Goal: Use online tool/utility: Utilize a website feature to perform a specific function

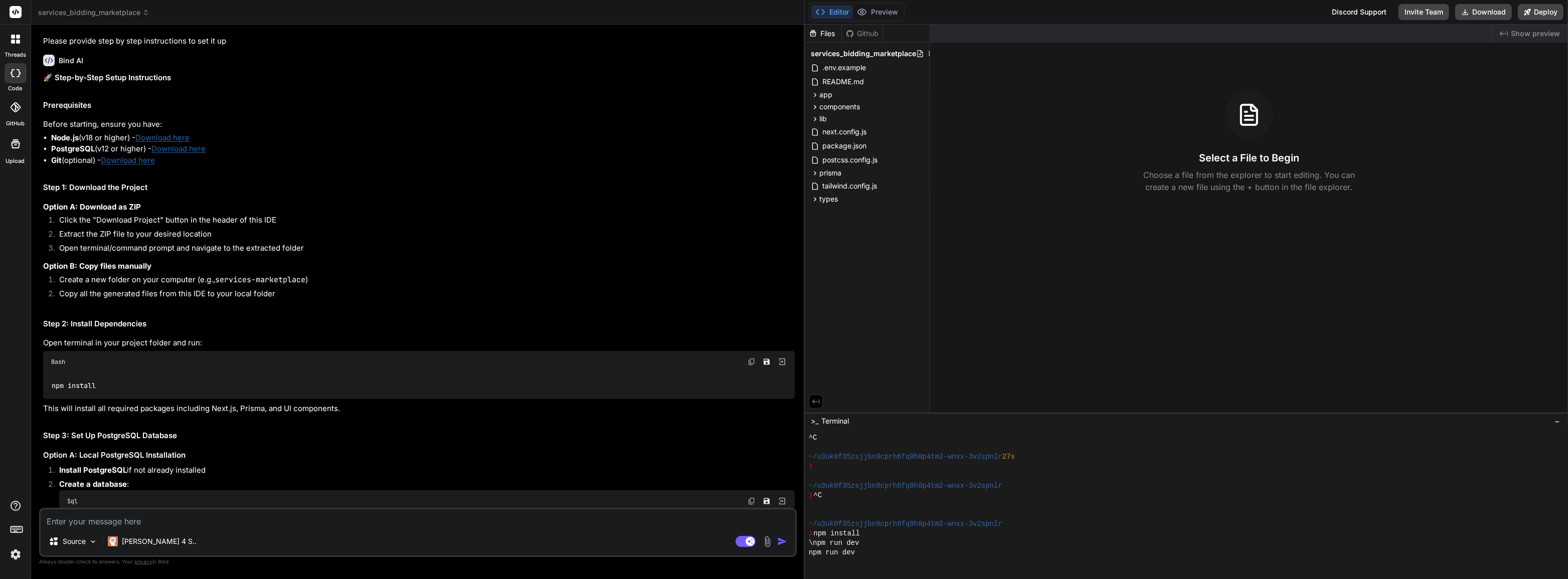
scroll to position [2094, 0]
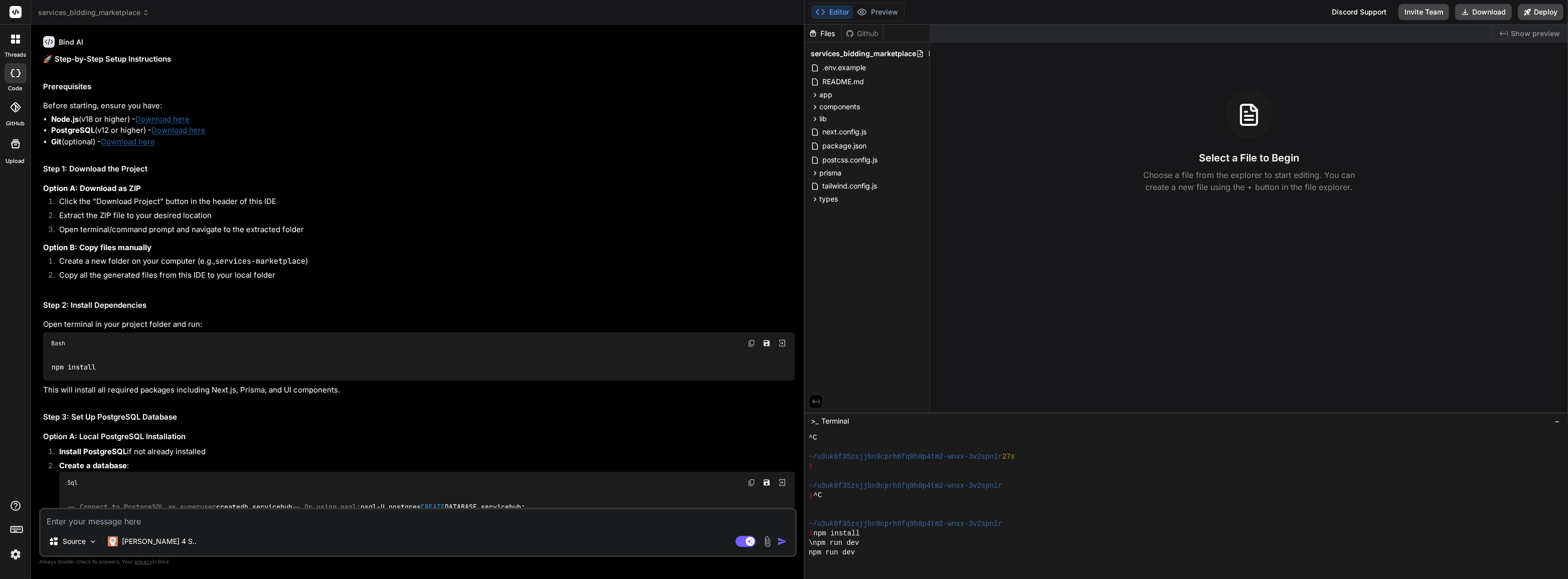
click at [185, 114] on link "Download here" at bounding box center [163, 119] width 54 height 9
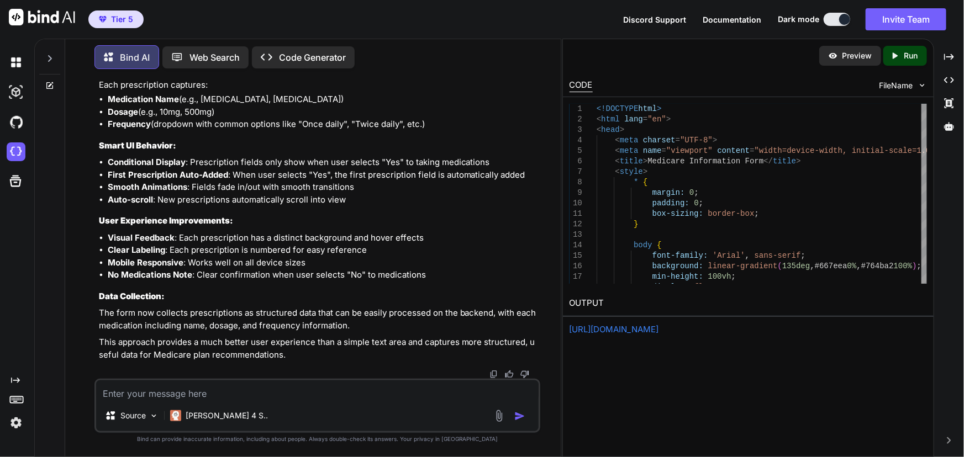
scroll to position [18230, 0]
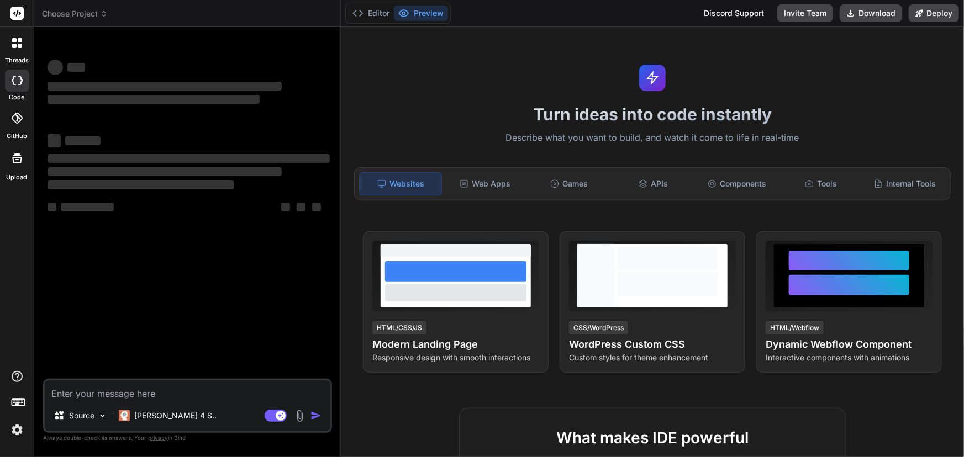
click at [84, 12] on span "Choose Project" at bounding box center [75, 13] width 66 height 11
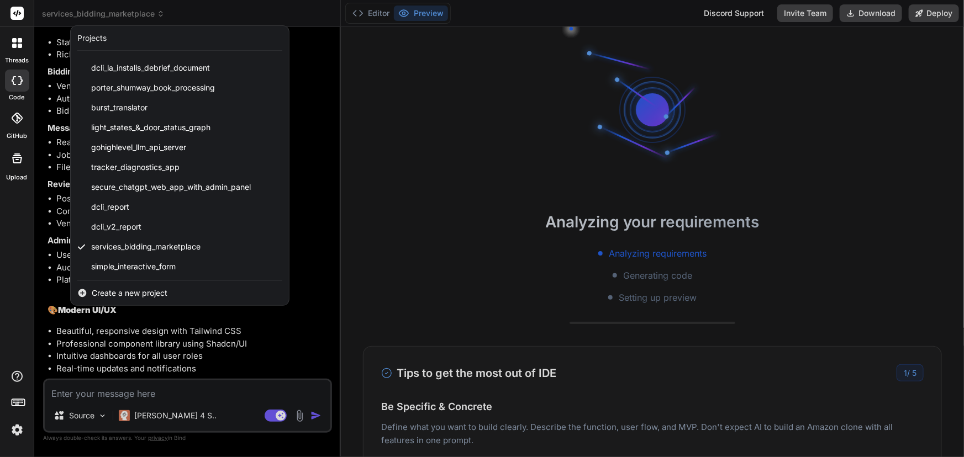
scroll to position [2924, 0]
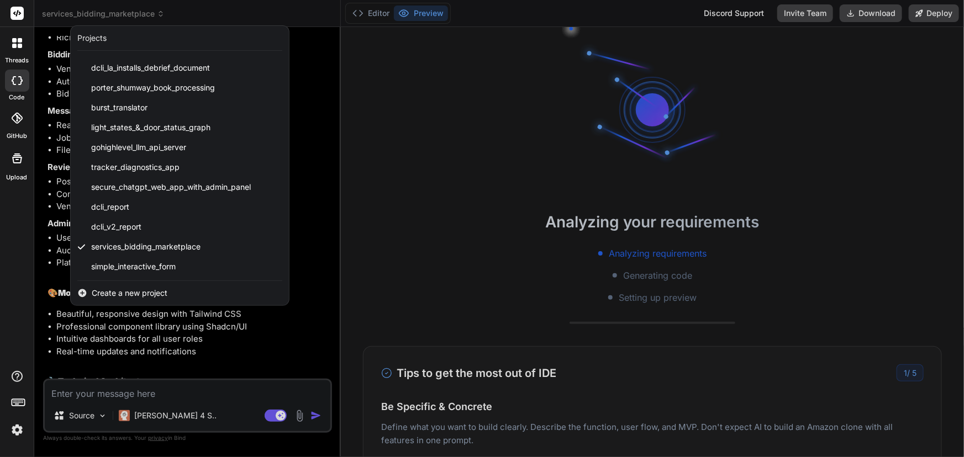
click at [270, 338] on div at bounding box center [482, 228] width 964 height 457
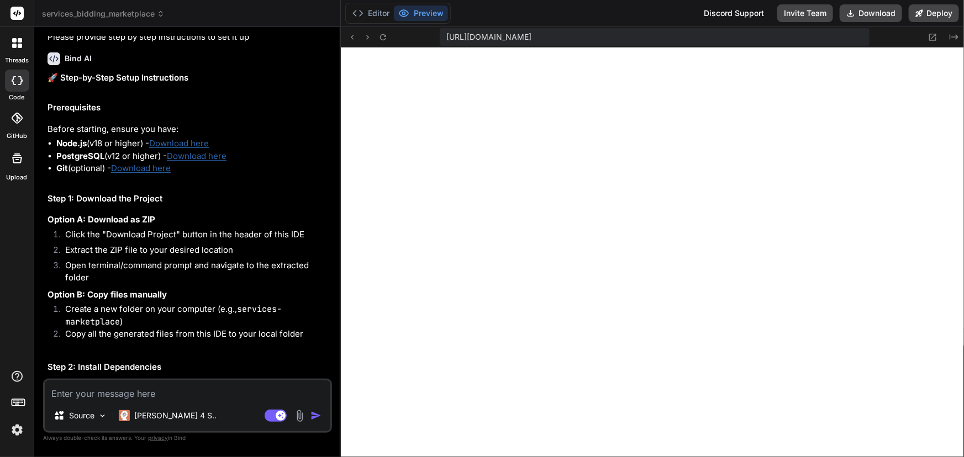
scroll to position [3627, 0]
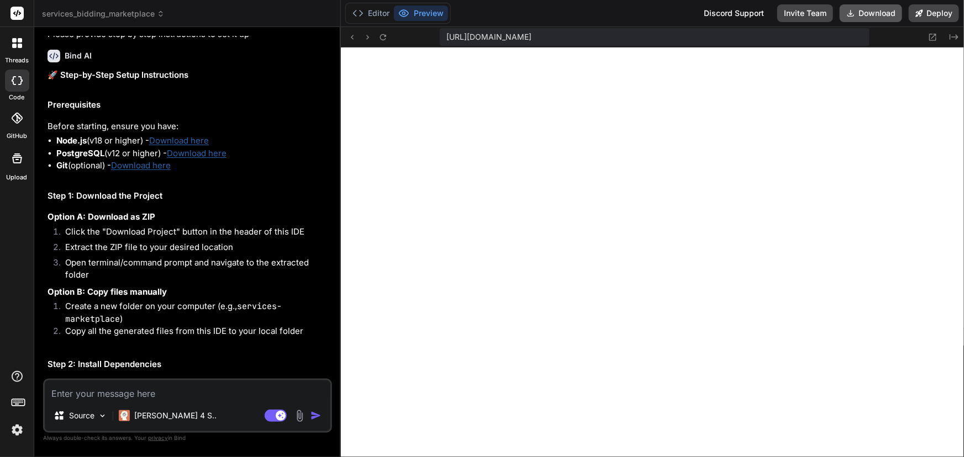
click at [868, 10] on button "Download" at bounding box center [871, 13] width 62 height 18
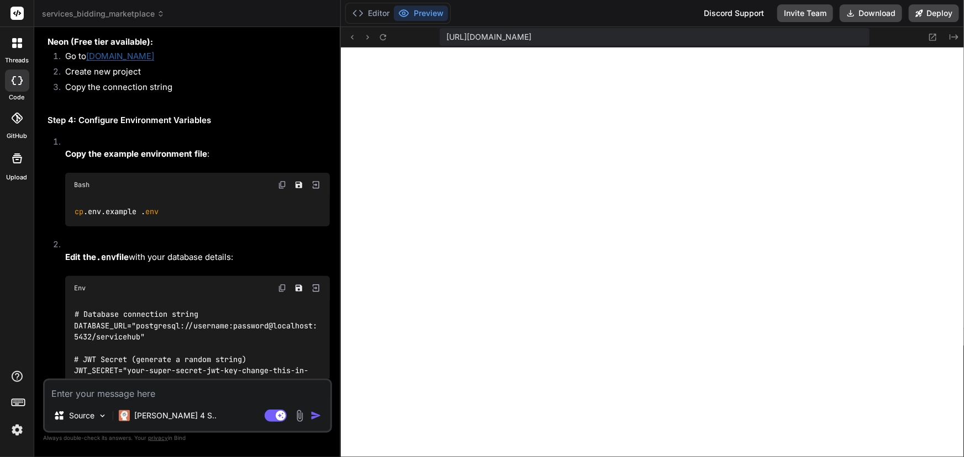
scroll to position [4380, 0]
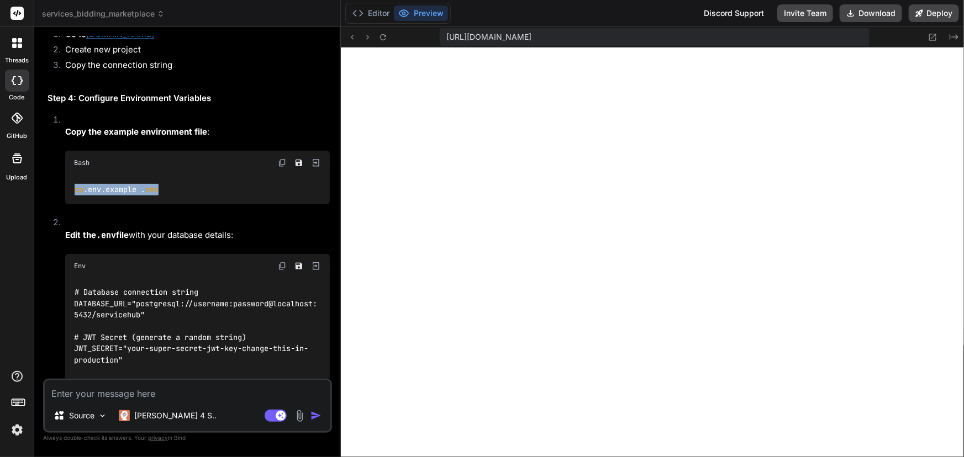
drag, startPoint x: 75, startPoint y: 196, endPoint x: 188, endPoint y: 202, distance: 113.4
click at [188, 202] on div "cp .env.example . env" at bounding box center [197, 189] width 265 height 29
copy code "cp .env.example . env"
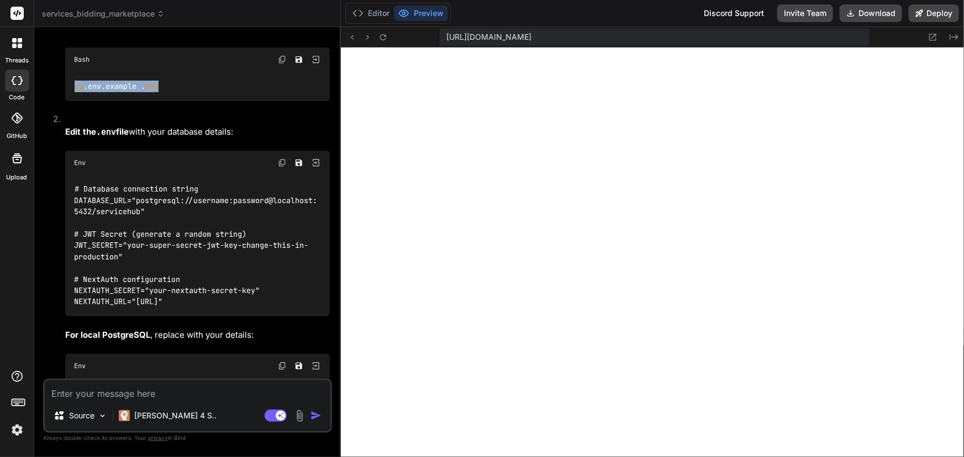
scroll to position [4481, 0]
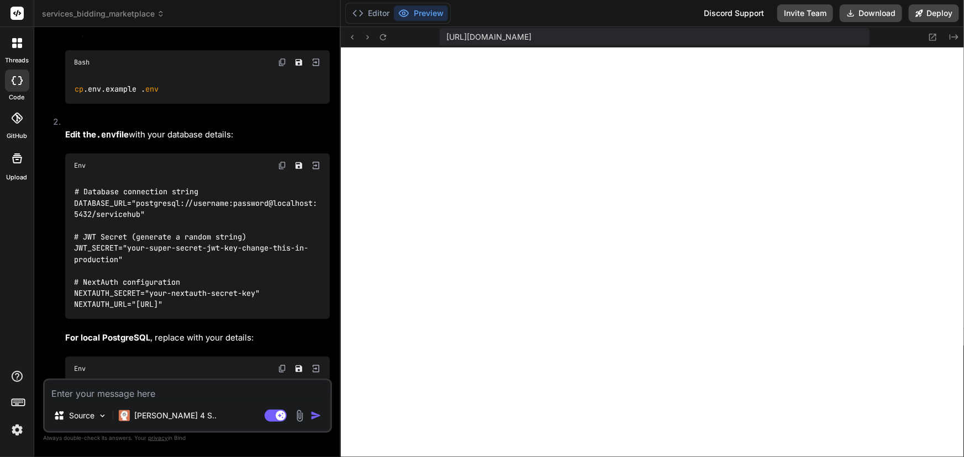
click at [170, 393] on textarea at bounding box center [188, 391] width 286 height 20
type textarea "x"
type textarea "i"
type textarea "x"
type textarea "in"
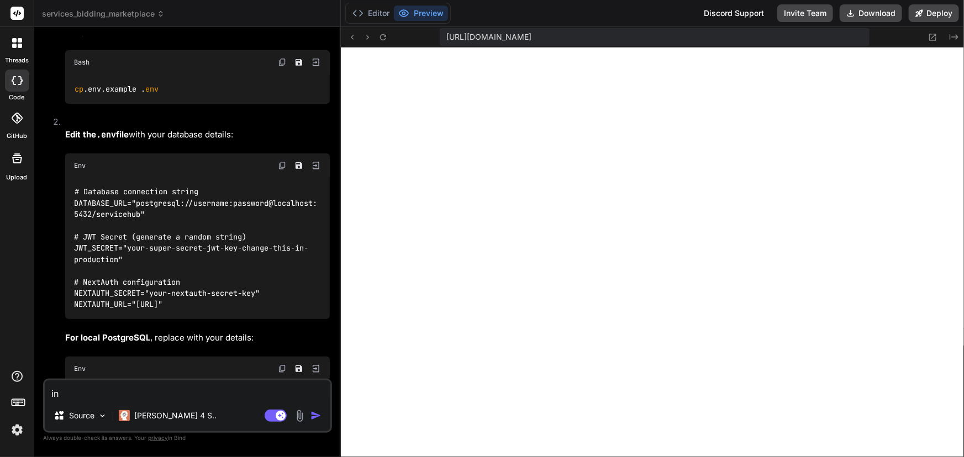
type textarea "x"
type textarea "in"
type textarea "x"
type textarea "in t"
type textarea "x"
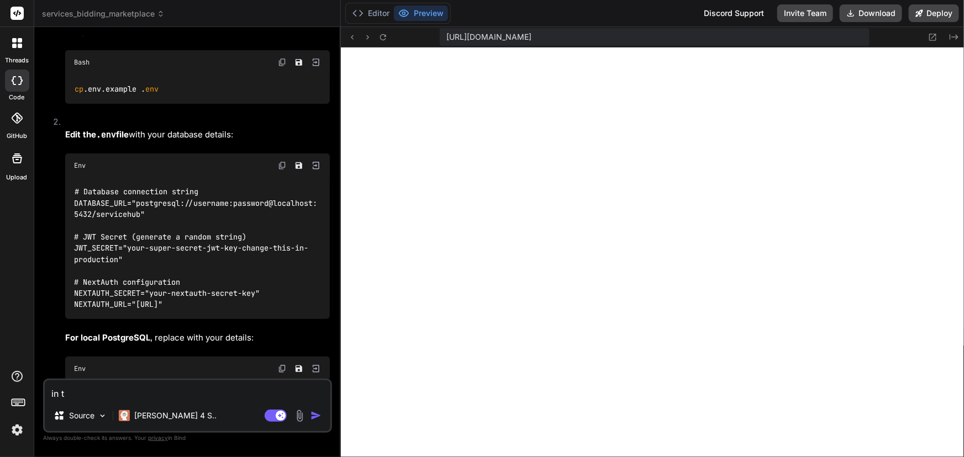
type textarea "in th"
type textarea "x"
type textarea "in the"
type textarea "x"
type textarea "in the ."
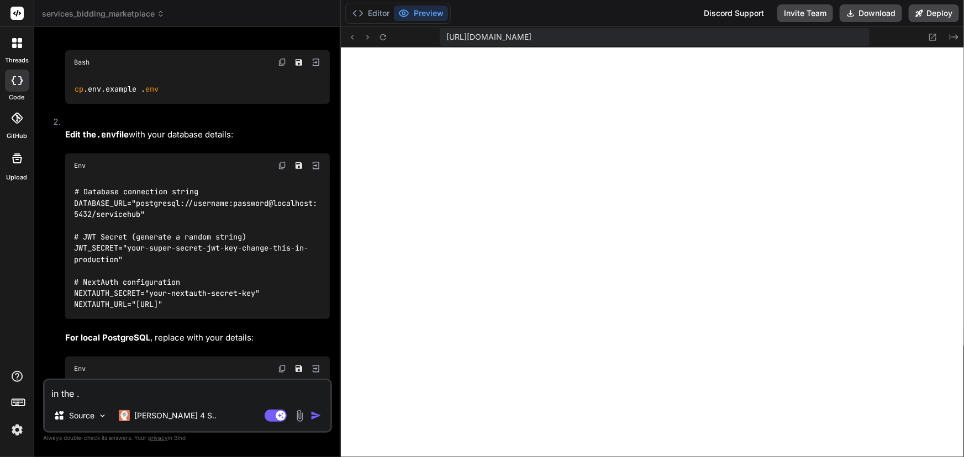
type textarea "x"
type textarea "in the ./"
type textarea "x"
type textarea "in the ."
type textarea "x"
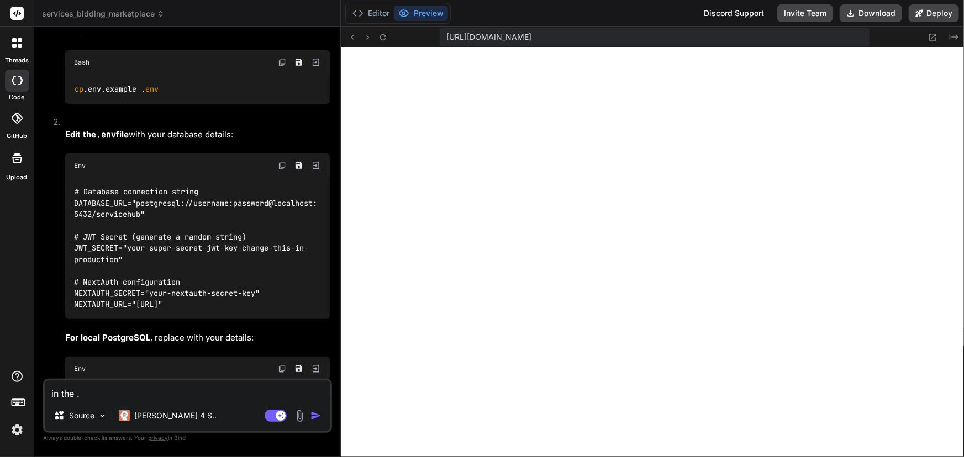
type textarea "in the .e"
type textarea "x"
type textarea "in the .en"
type textarea "x"
type textarea "in the .enm"
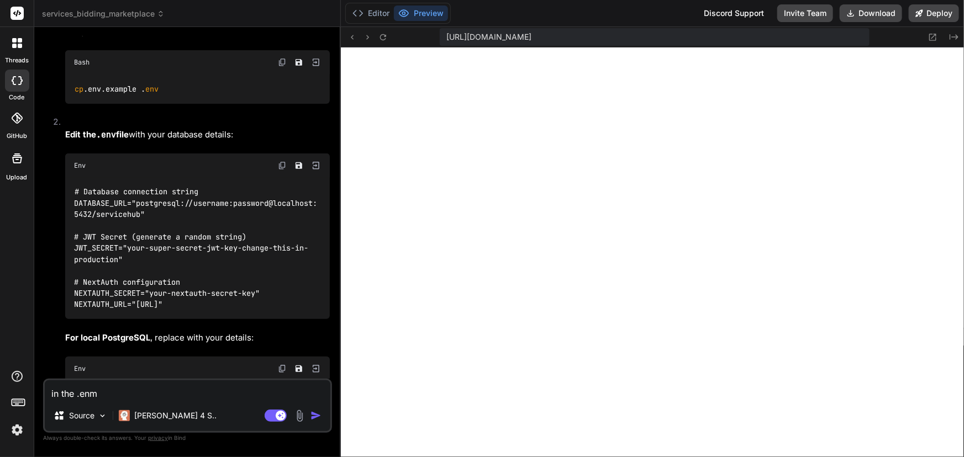
type textarea "x"
type textarea "in the .enmv"
type textarea "x"
type textarea "in the .enm"
type textarea "x"
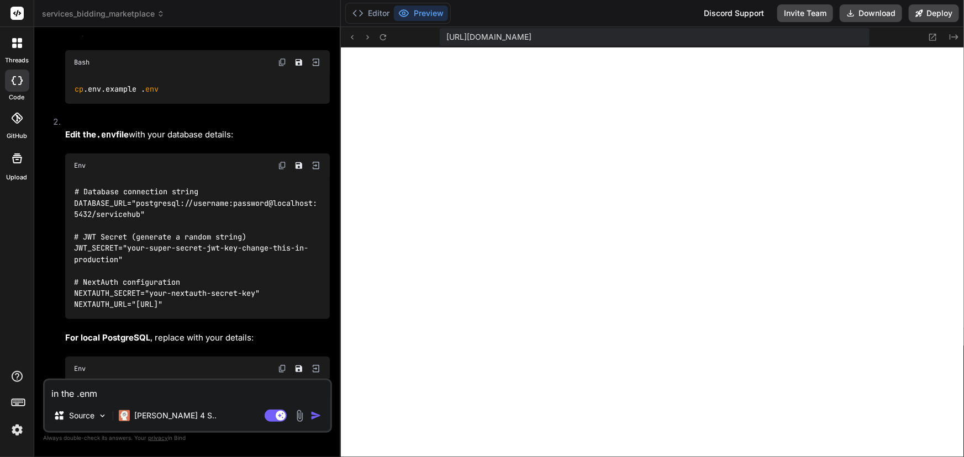
type textarea "in the .en"
type textarea "x"
type textarea "in the .env"
type textarea "x"
type textarea "in the .env"
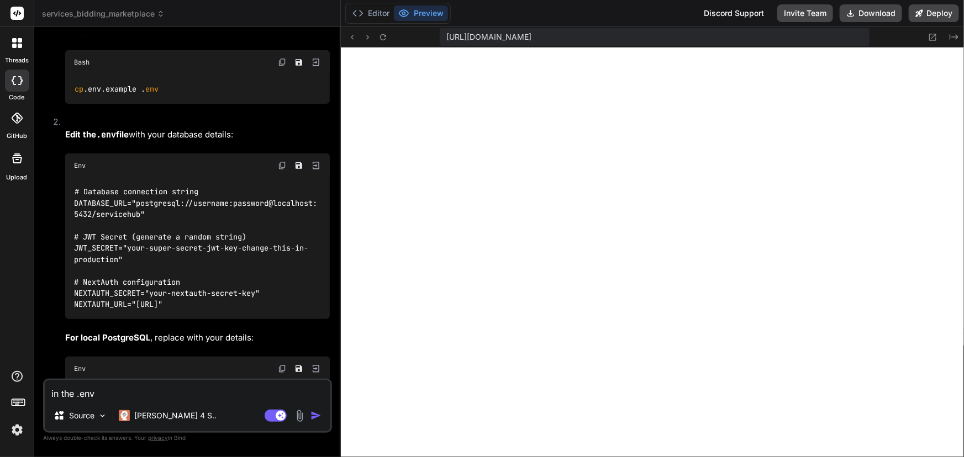
type textarea "x"
type textarea "in the .env f"
type textarea "x"
type textarea "in the .env fi"
type textarea "x"
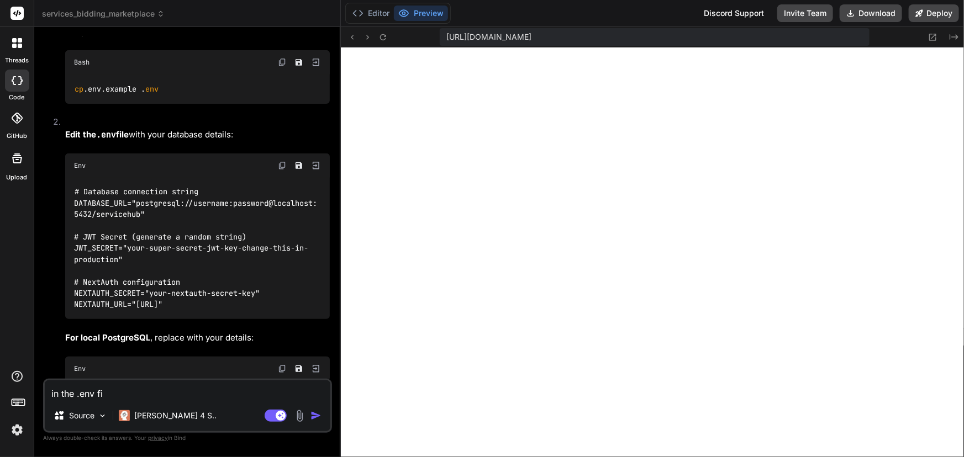
type textarea "in the .env fil"
type textarea "x"
type textarea "in the .env file"
type textarea "x"
type textarea "in the .env file"
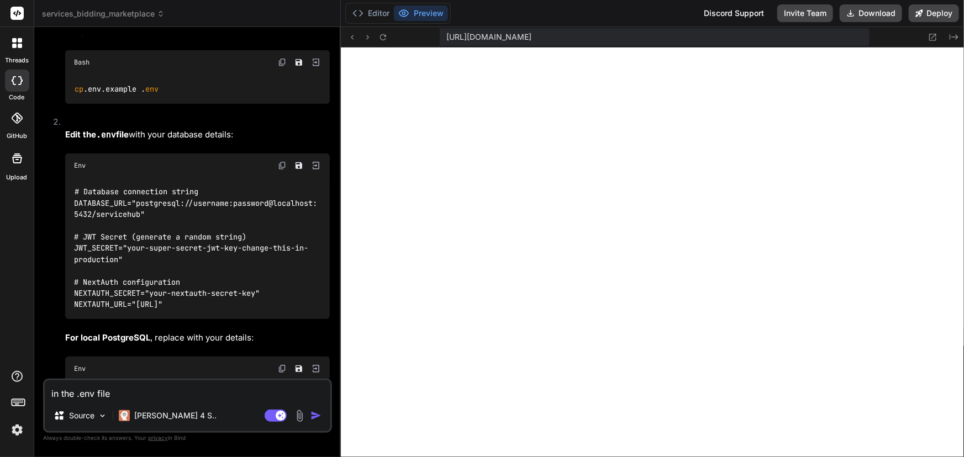
type textarea "x"
type textarea "in the .env file w"
type textarea "x"
type textarea "in the .env file wh"
type textarea "x"
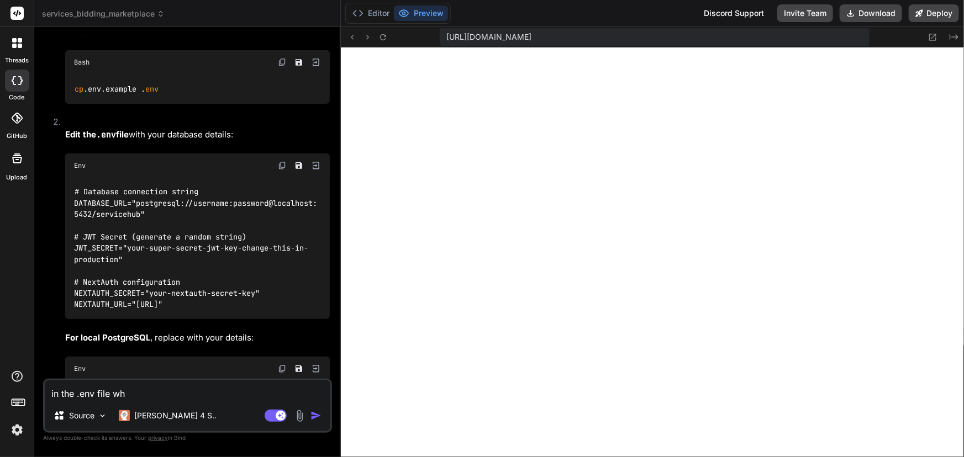
type textarea "in the .env file whe"
type textarea "x"
type textarea "in the .env file wher"
type textarea "x"
type textarea "in the .env file where"
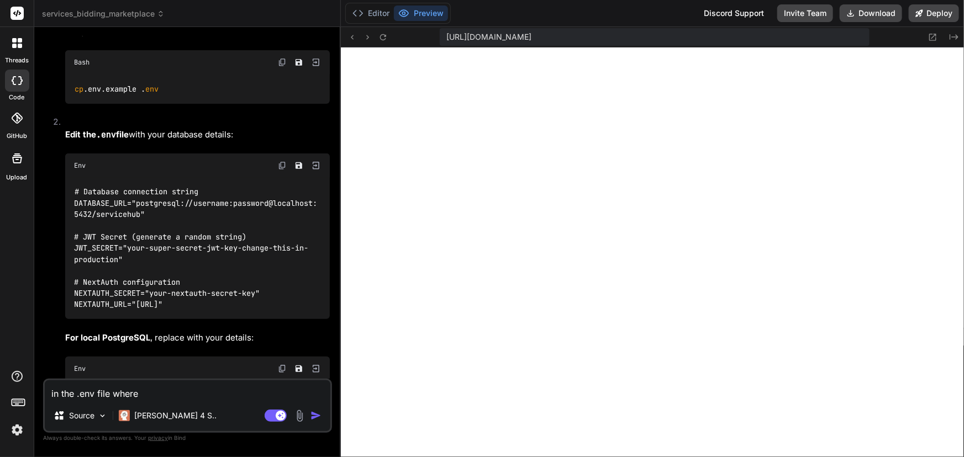
type textarea "x"
type textarea "in the .env file where"
type textarea "x"
type textarea "in the .env file where d"
type textarea "x"
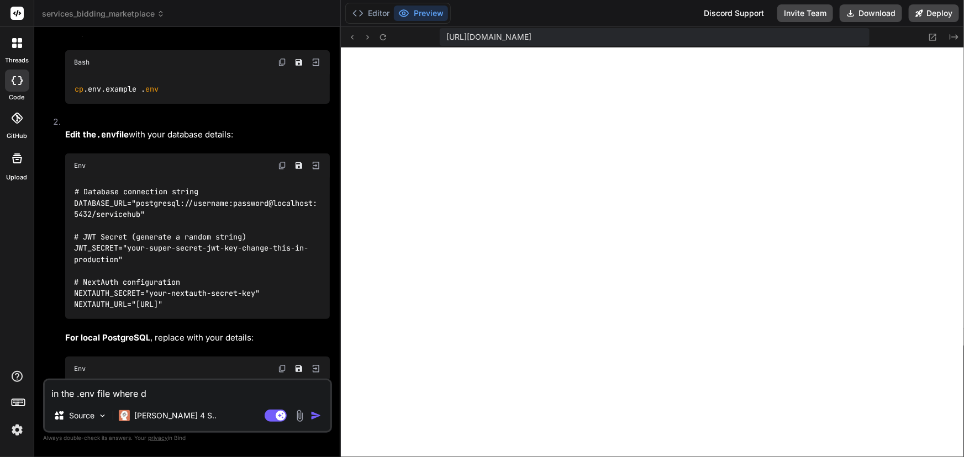
type textarea "in the .env file where do"
type textarea "x"
type textarea "in the .env file where do"
type textarea "x"
type textarea "in the .env file where do I"
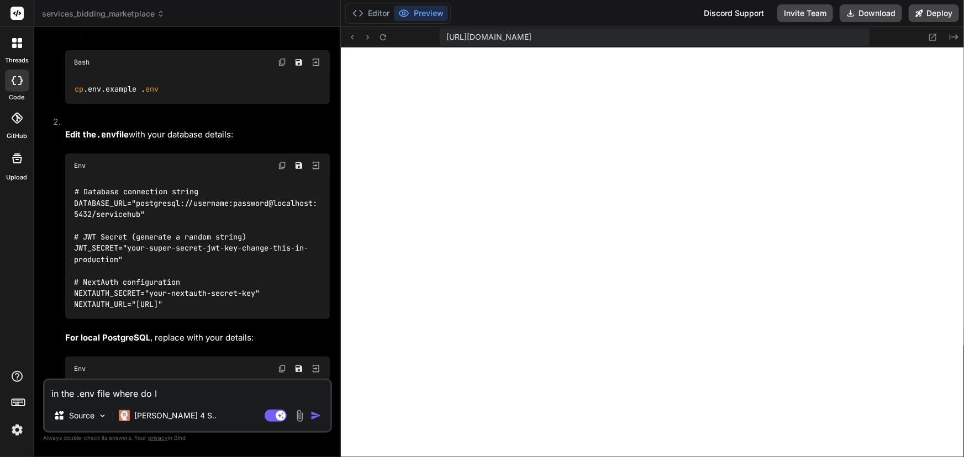
type textarea "x"
type textarea "in the .env file where do I"
type textarea "x"
type textarea "in the .env file where do I i"
type textarea "x"
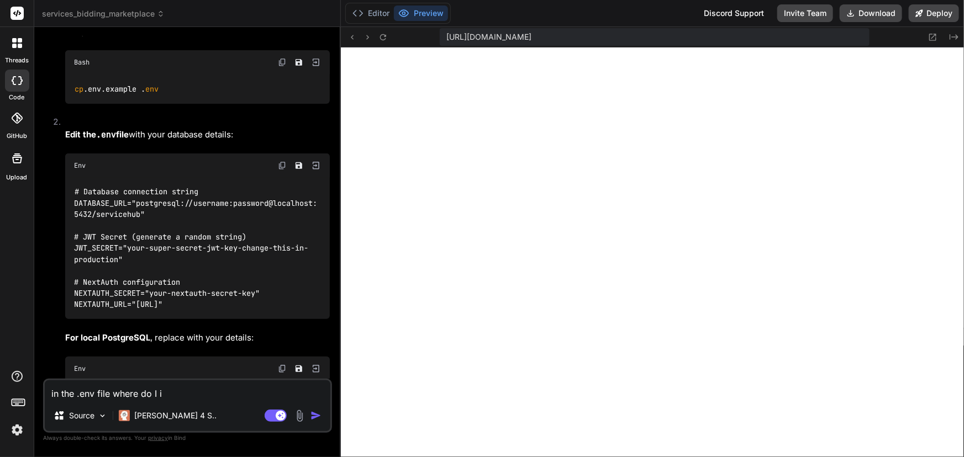
type textarea "in the .env file where do I in"
type textarea "x"
type textarea "in the .env file where do I inp"
type textarea "x"
type textarea "in the .env file where do I inpu"
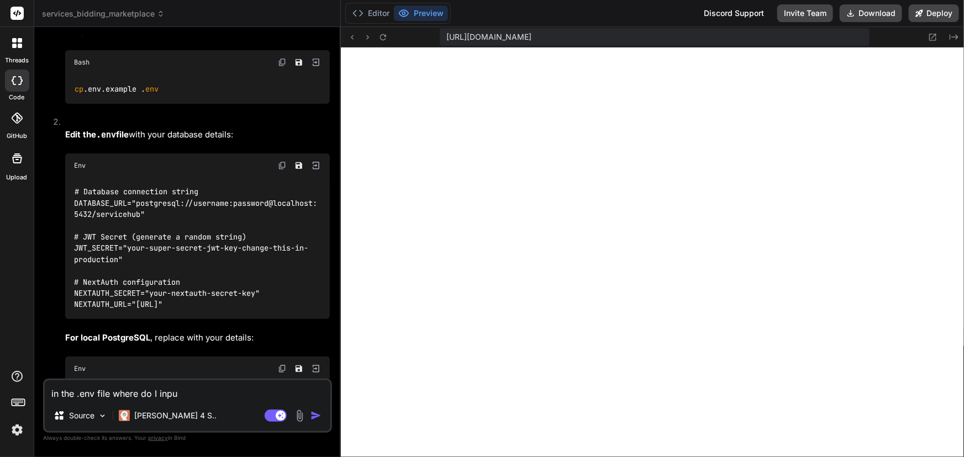
type textarea "x"
type textarea "in the .env file where do I input"
type textarea "x"
type textarea "in the .env file where do I input"
type textarea "x"
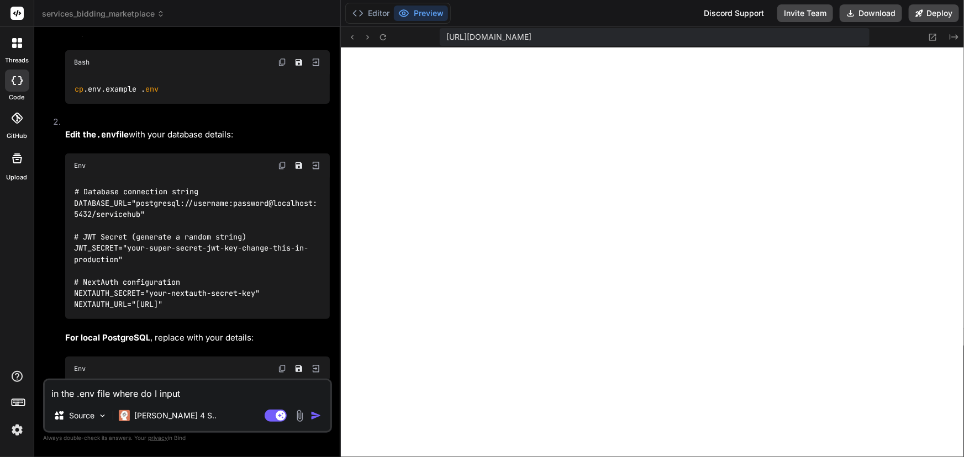
type textarea "in the .env file where do I input t"
type textarea "x"
type textarea "in the .env file where do I input th"
type textarea "x"
type textarea "in the .env file where do I input the"
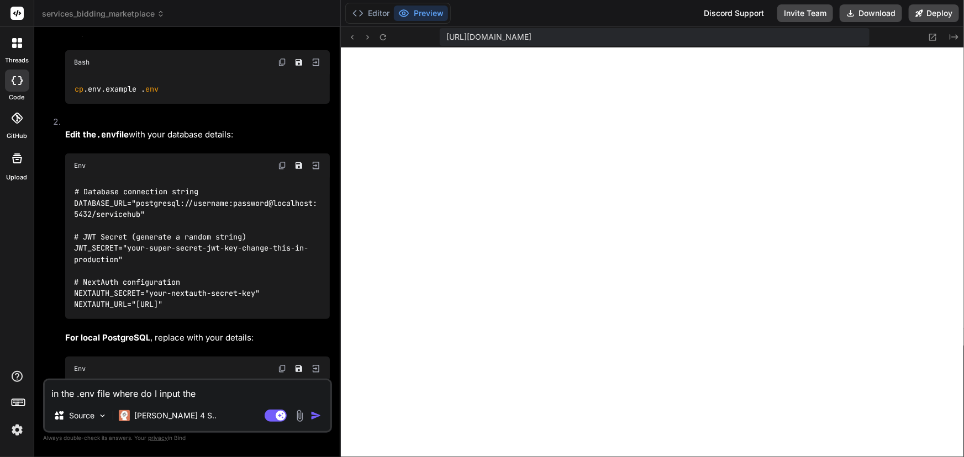
type textarea "x"
type textarea "in the .env file where do I input the"
type textarea "x"
type textarea "in the .env file where do I input the s"
type textarea "x"
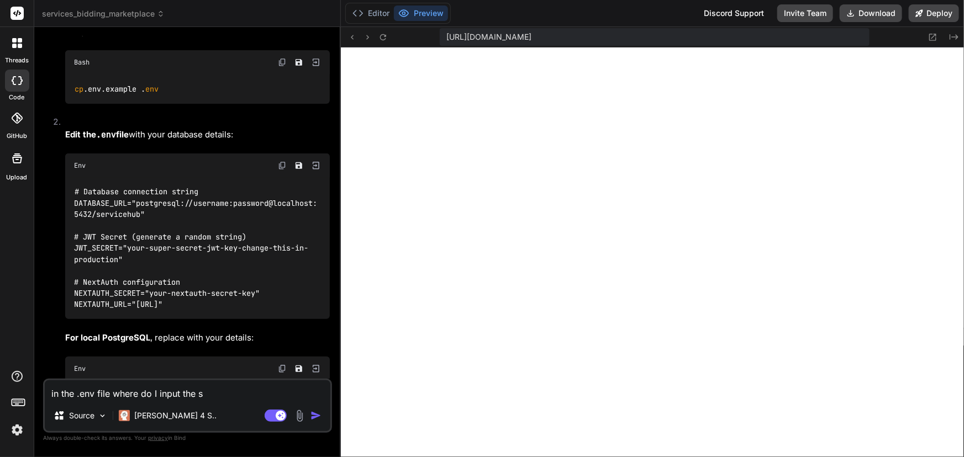
type textarea "in the .env file where do I input the su"
type textarea "x"
type textarea "in the .env file where do I input the sub"
type textarea "x"
type textarea "in the .env file where do I input the su"
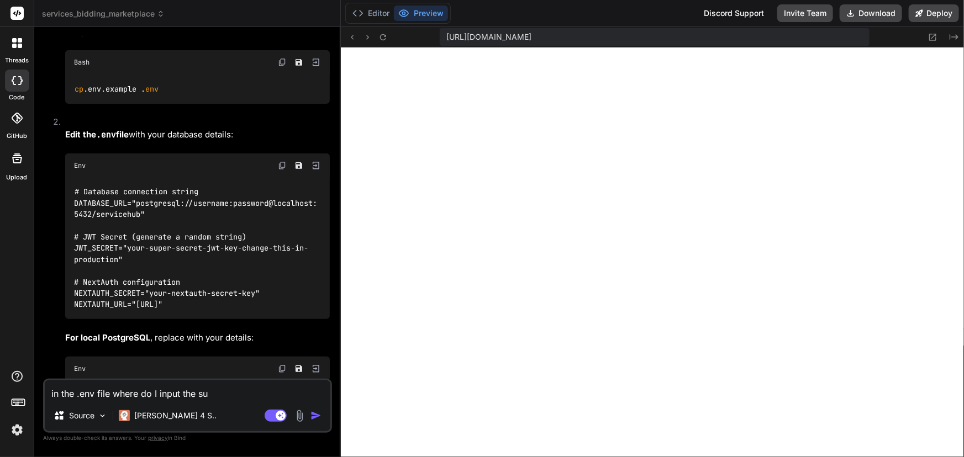
type textarea "x"
type textarea "in the .env file where do I input the sup"
type textarea "x"
type textarea "in the .env file where do I input the supa"
type textarea "x"
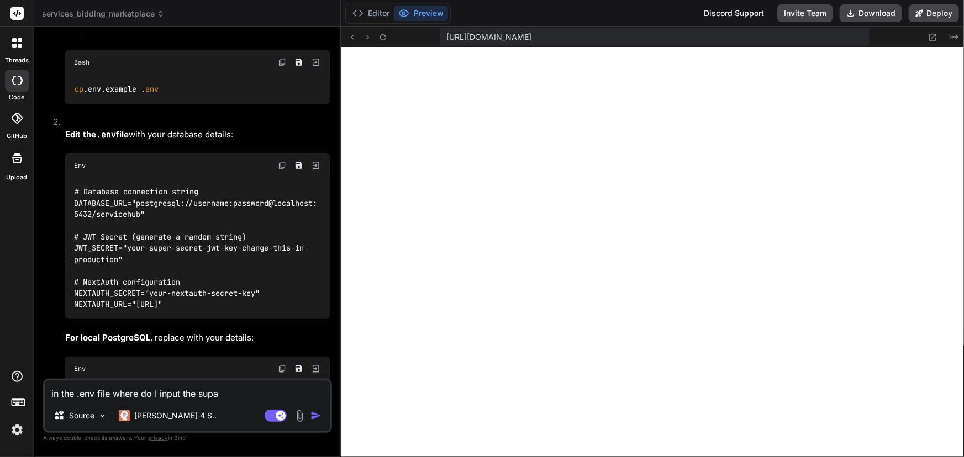
type textarea "in the .env file where do I input the supab"
type textarea "x"
type textarea "in the .env file where do I input the supaba"
type textarea "x"
type textarea "in the .env file where do I input the supabas"
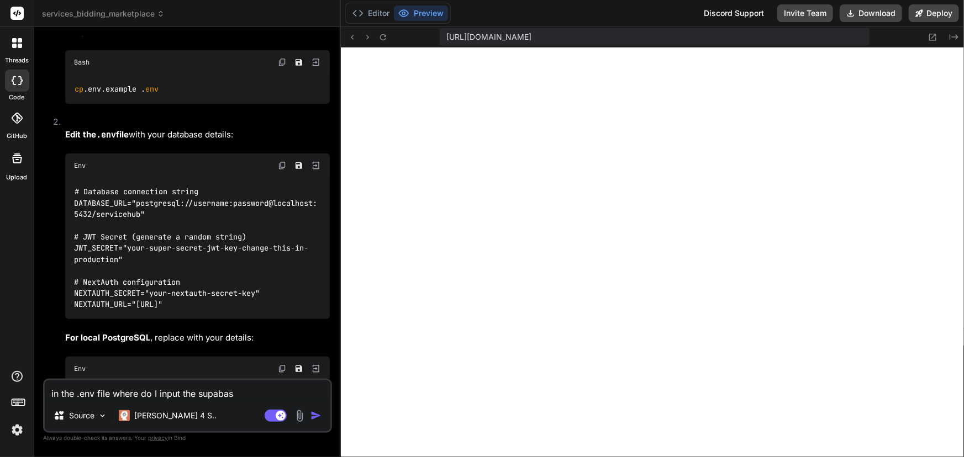
type textarea "x"
type textarea "in the .env file where do I input the supabase"
type textarea "x"
type textarea "in the .env file where do I input the supabase"
click at [260, 390] on textarea "in the .env file where do I input the supabase" at bounding box center [188, 391] width 286 height 20
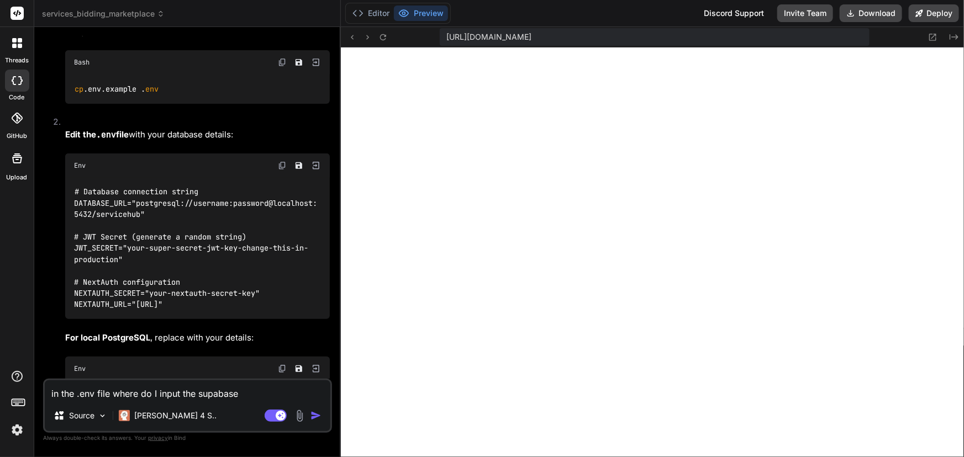
type textarea "x"
type textarea "in the .env file where do I input the supabase p"
type textarea "x"
type textarea "in the .env file where do I input the supabase pr"
type textarea "x"
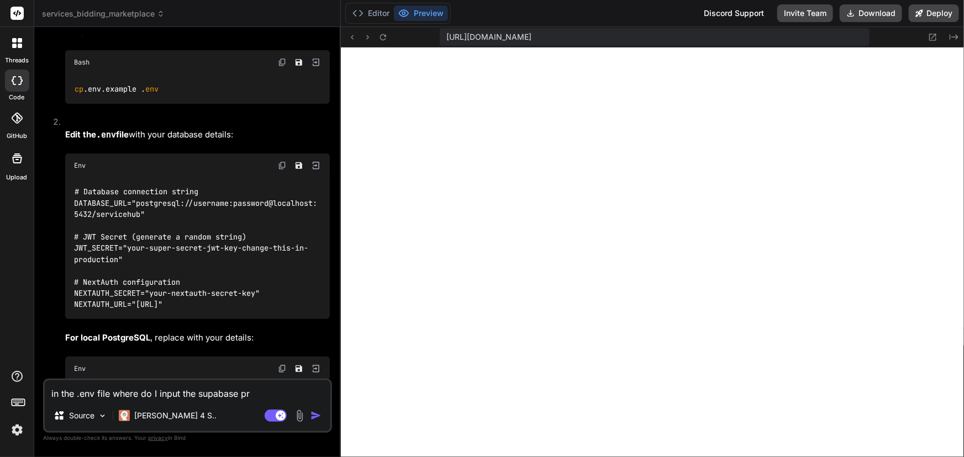
type textarea "in the .env file where do I input the supabase pro"
type textarea "x"
type textarea "in the .env file where do I input the supabase proe"
type textarea "x"
type textarea "in the .env file where do I input the supabase proec"
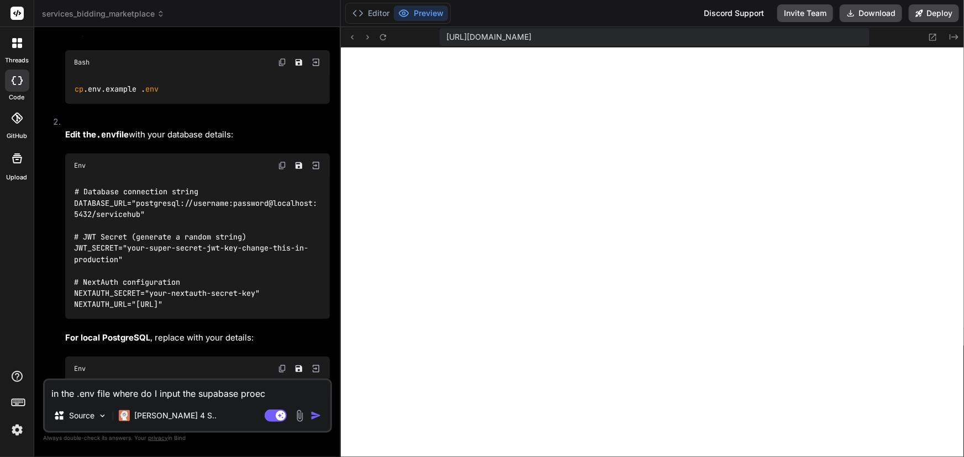
type textarea "x"
type textarea "in the .env file where do I input the supabase proe"
type textarea "x"
type textarea "in the .env file where do I input the supabase pro"
type textarea "x"
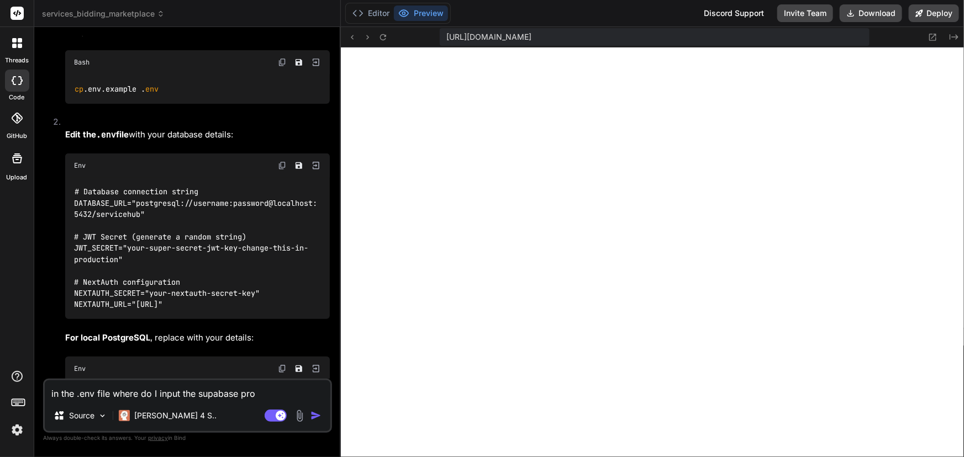
type textarea "in the .env file where do I input the supabase proj"
type textarea "x"
type textarea "in the .env file where do I input the supabase proje"
type textarea "x"
type textarea "in the .env file where do I input the supabase projec"
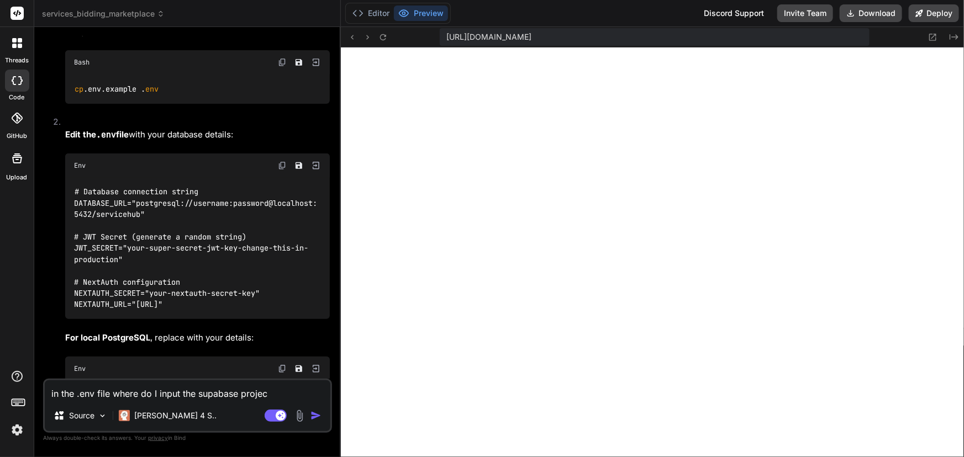
type textarea "x"
type textarea "in the .env file where do I input the supabase project"
type textarea "x"
type textarea "in the .env file where do I input the supabase project"
type textarea "x"
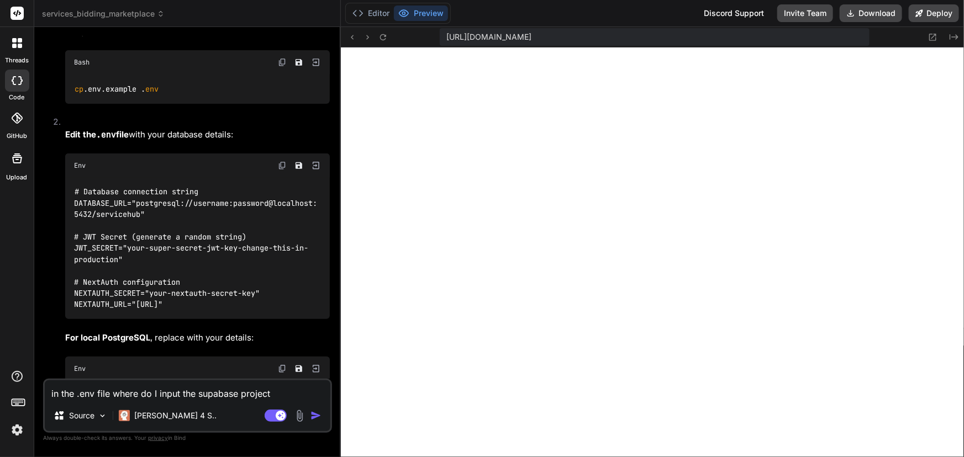
type textarea "in the .env file where do I input the supabase project U"
type textarea "x"
type textarea "in the .env file where do I input the supabase project UR"
type textarea "x"
type textarea "in the .env file where do I input the supabase project URL"
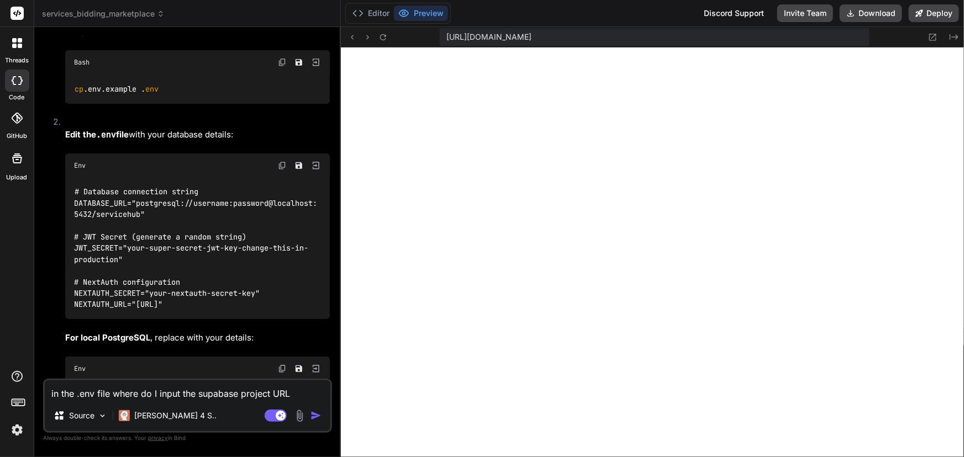
type textarea "x"
type textarea "in the .env file where do I input the supabase project URL"
type textarea "x"
type textarea "in the .env file where do I input the supabase project URL a"
type textarea "x"
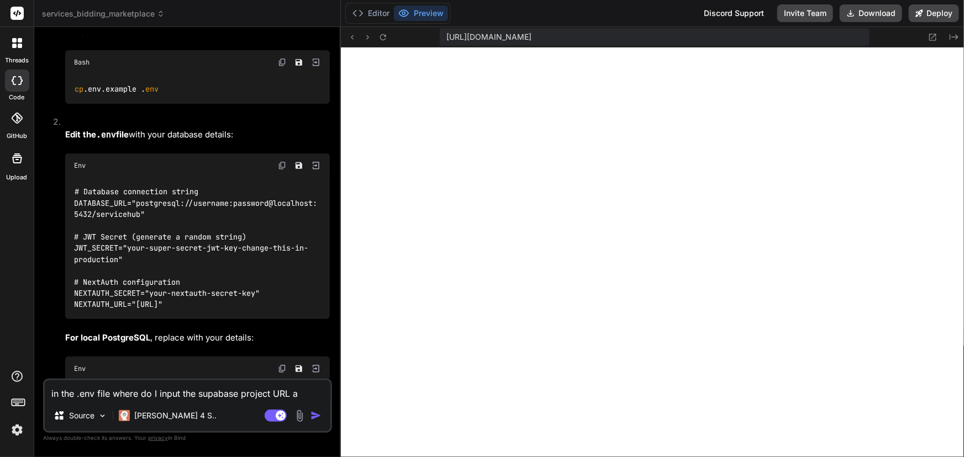
type textarea "in the .env file where do I input the supabase project URL an"
type textarea "x"
type textarea "in the .env file where do I input the supabase project URL and"
type textarea "x"
type textarea "in the .env file where do I input the supabase project URL and"
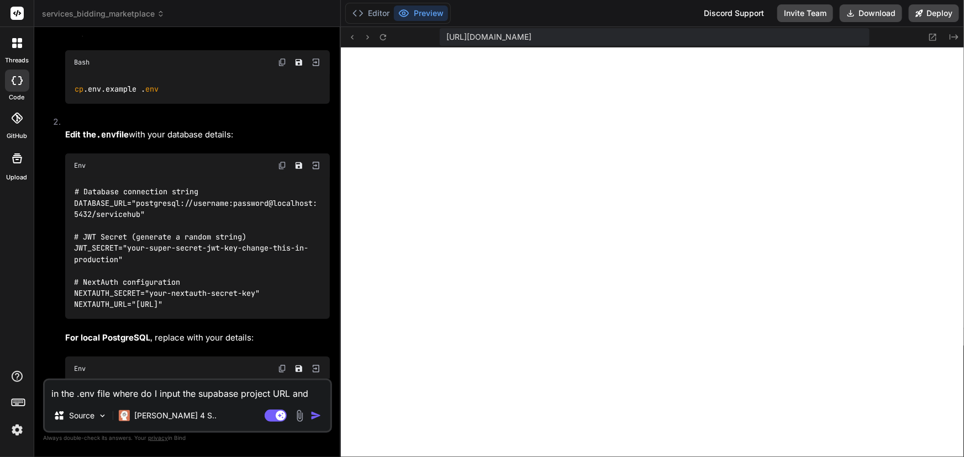
type textarea "x"
type textarea "in the .env file where do I input the supabase project URL and AP"
type textarea "x"
type textarea "in the .env file where do I input the supabase project URL and API"
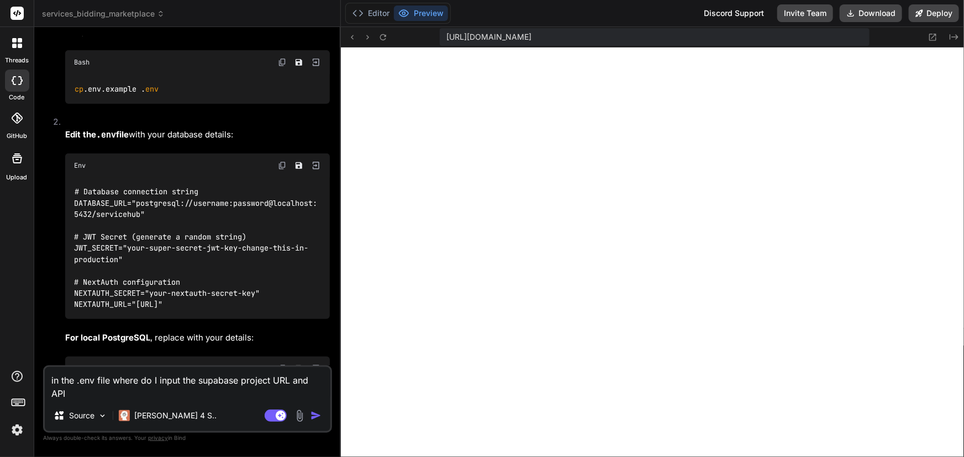
type textarea "x"
type textarea "in the .env file where do I input the supabase project URL and API"
type textarea "x"
type textarea "in the .env file where do I input the supabase project URL and API k"
type textarea "x"
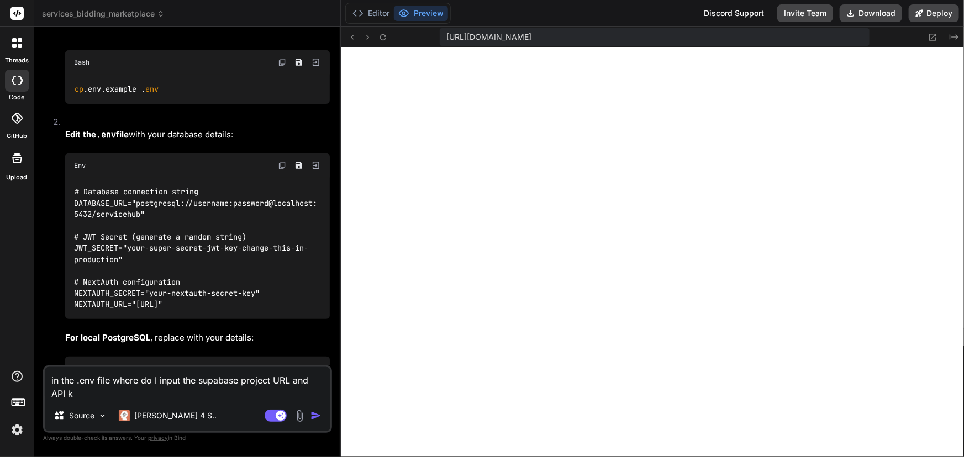
type textarea "in the .env file where do I input the supabase project URL and API ke"
type textarea "x"
type textarea "in the .env file where do I input the supabase project URL and API key"
type textarea "x"
type textarea "in the .env file where do I input the supabase project URL and API key?"
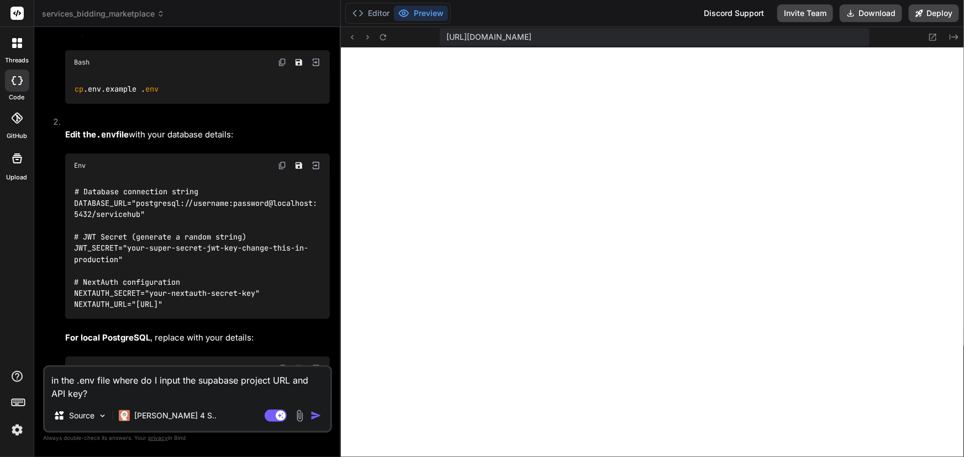
type textarea "x"
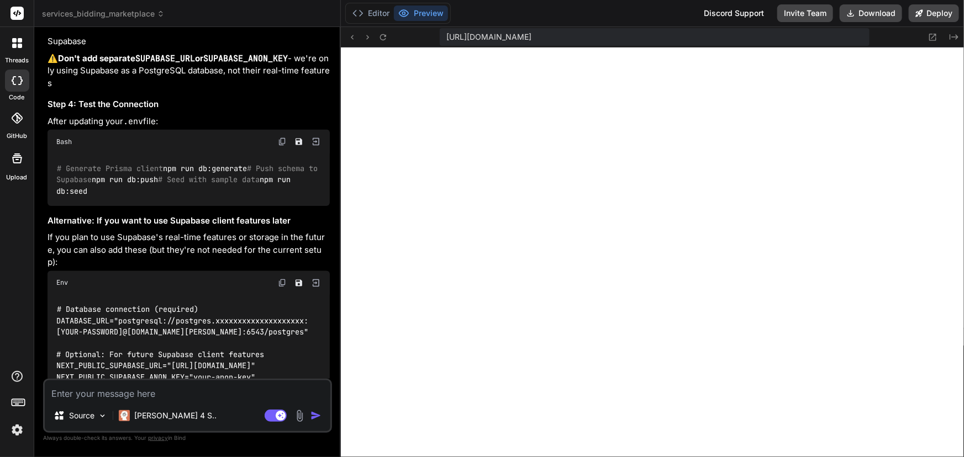
scroll to position [7282, 0]
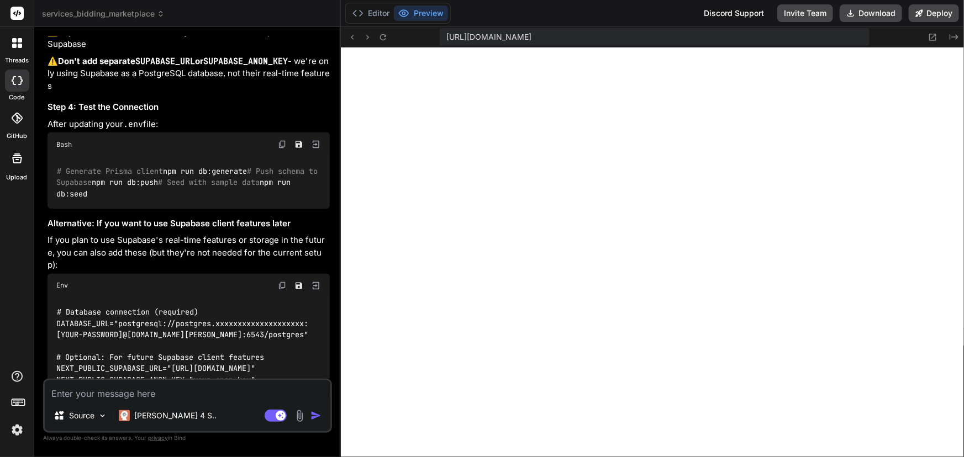
click at [173, 393] on textarea at bounding box center [188, 391] width 286 height 20
type textarea "x"
type textarea "C"
type textarea "x"
type textarea "CX"
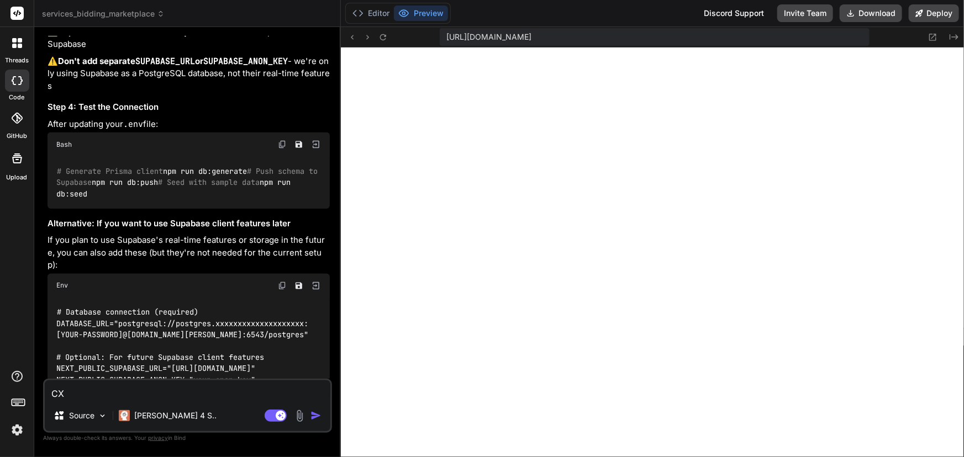
type textarea "x"
type textarea "CXa"
type textarea "x"
type textarea "CX"
type textarea "x"
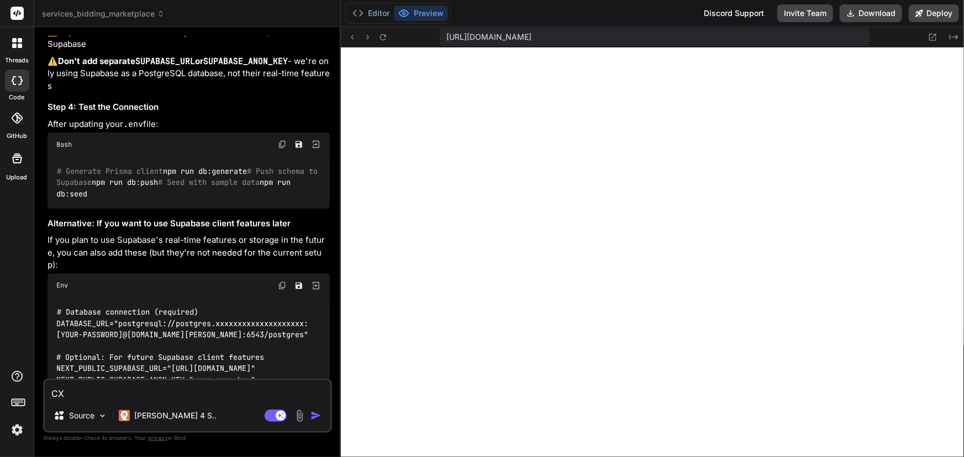
type textarea "C"
type textarea "x"
type textarea "C"
type textarea "x"
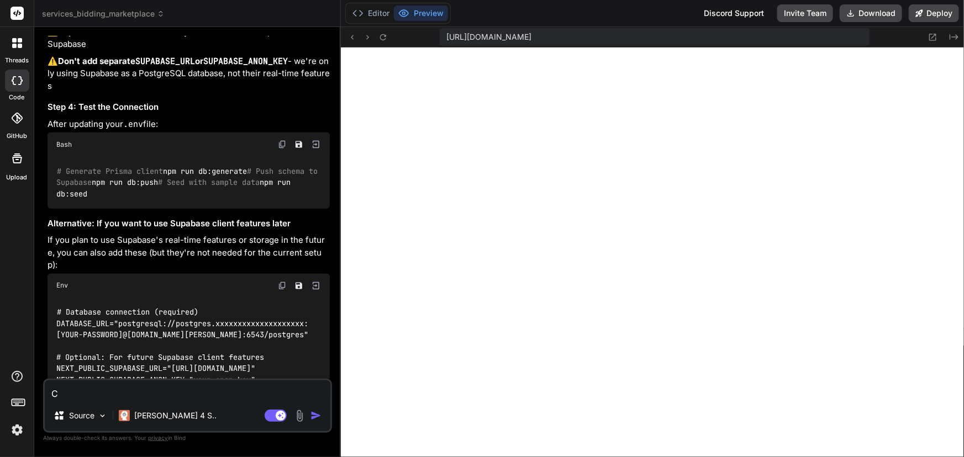
type textarea "Ca"
type textarea "x"
type textarea "Can"
type textarea "x"
type textarea "Can"
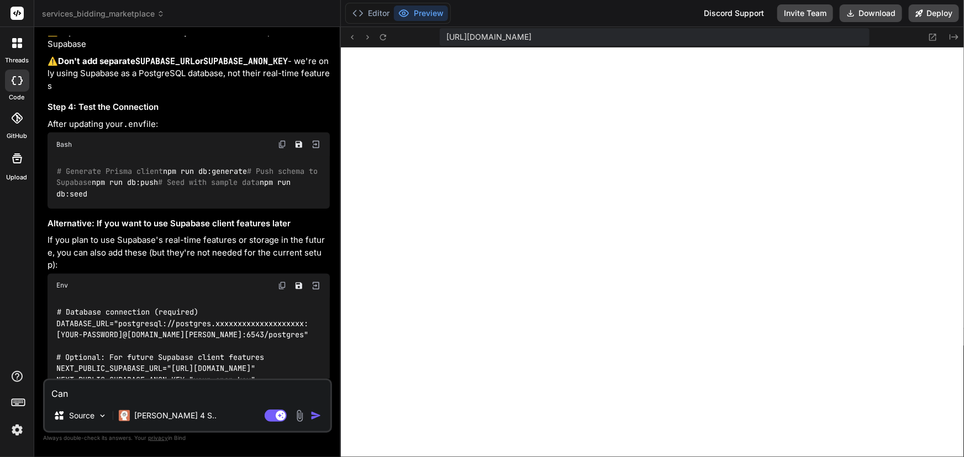
type textarea "x"
type textarea "Can y"
type textarea "x"
type textarea "Can yo"
type textarea "x"
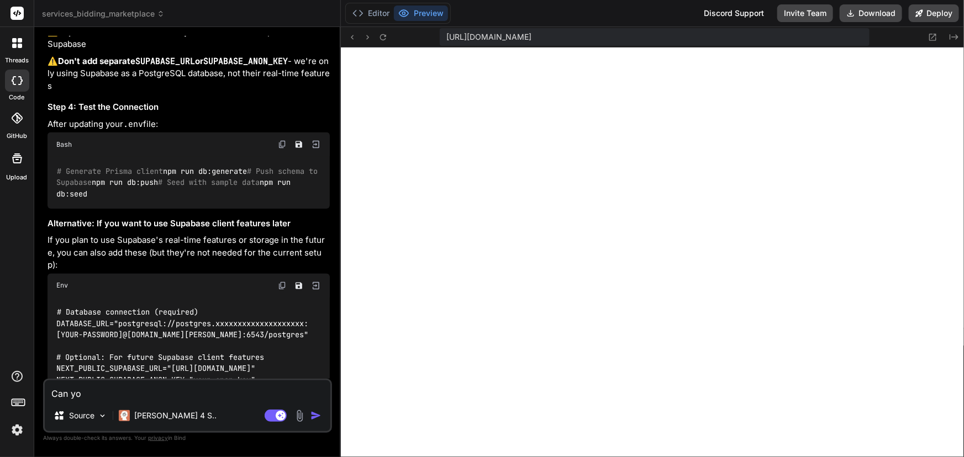
type textarea "Can you"
type textarea "x"
type textarea "Can you"
type textarea "x"
type textarea "Can you d"
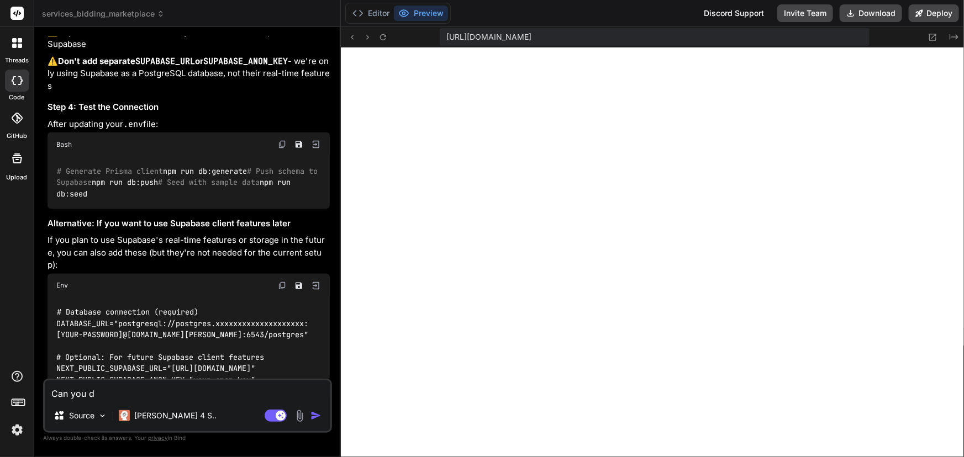
type textarea "x"
type textarea "Can you do"
type textarea "x"
type textarea "Can you do"
type textarea "x"
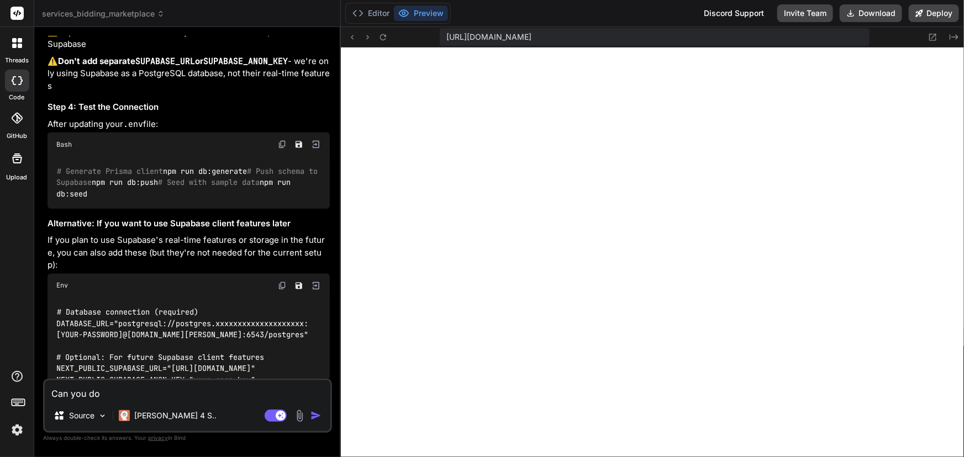
type textarea "Can you do i"
paste textarea "Project URL"
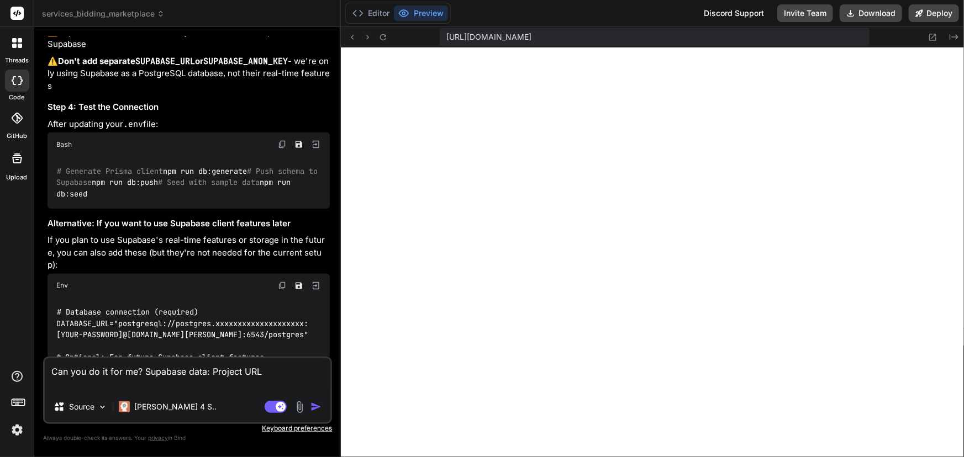
click at [291, 364] on textarea "Can you do it for me? Supabase data: Project URL" at bounding box center [188, 374] width 286 height 33
paste textarea "[URL][DOMAIN_NAME]"
paste textarea "[SECURITY_DATA]"
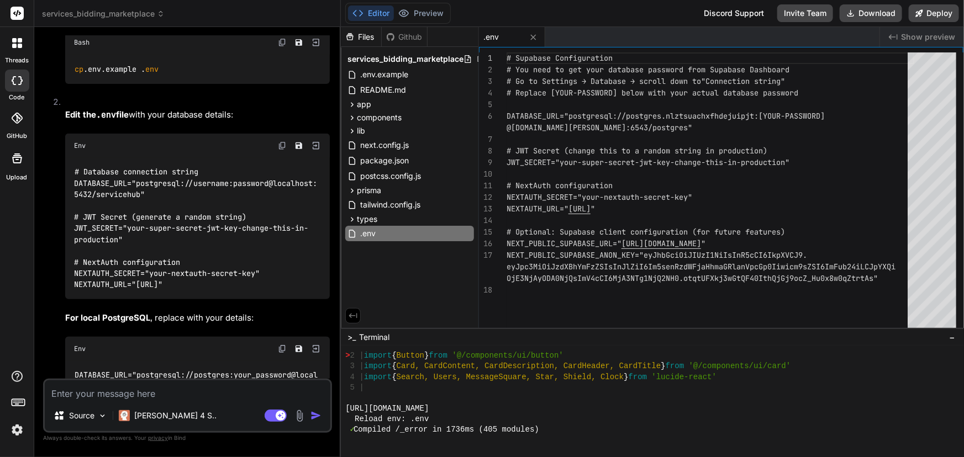
scroll to position [4503, 0]
click at [196, 390] on textarea at bounding box center [188, 391] width 286 height 20
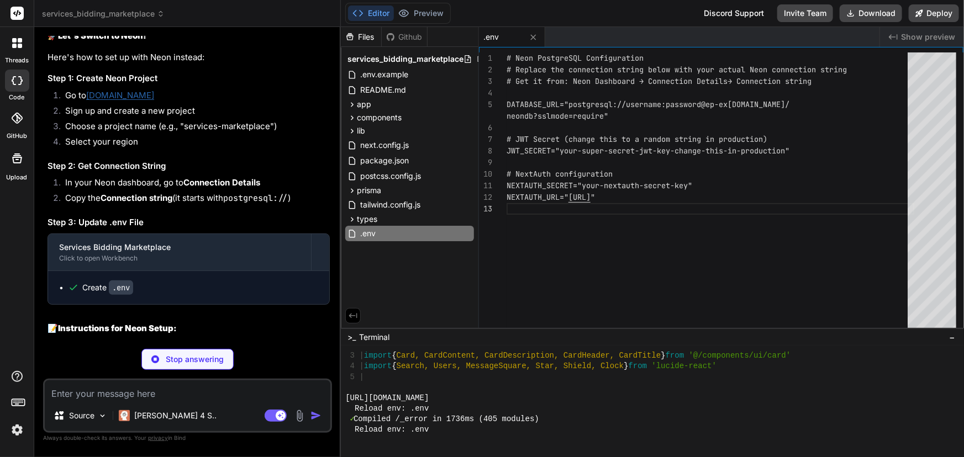
scroll to position [653, 0]
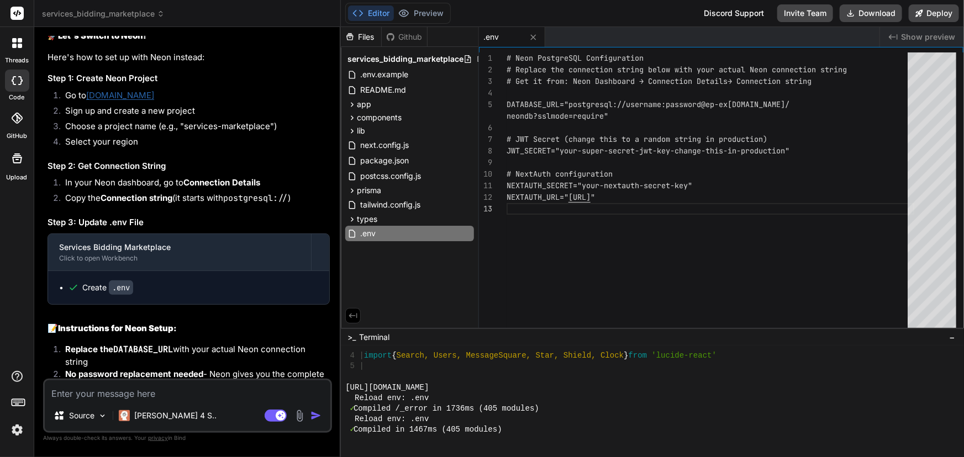
drag, startPoint x: 187, startPoint y: 204, endPoint x: 176, endPoint y: 202, distance: 11.3
drag, startPoint x: 239, startPoint y: 177, endPoint x: 126, endPoint y: 161, distance: 113.9
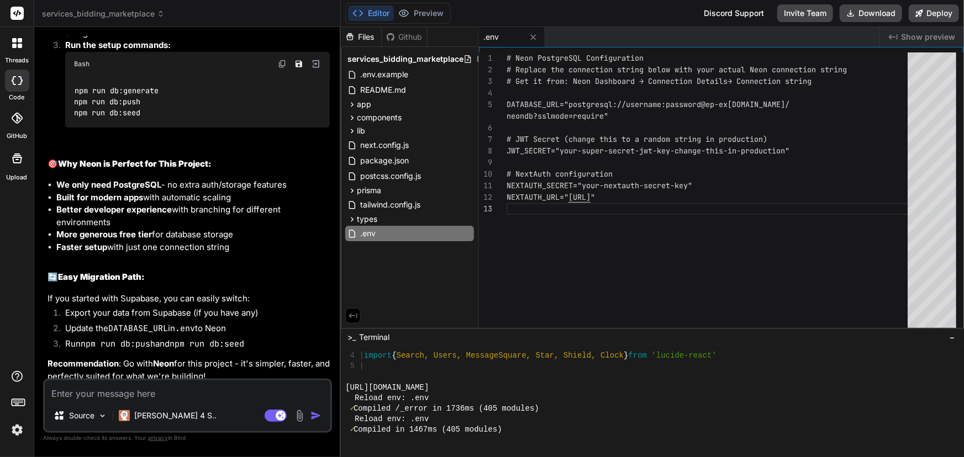
scroll to position [9113, 0]
click at [207, 383] on textarea at bounding box center [188, 391] width 286 height 20
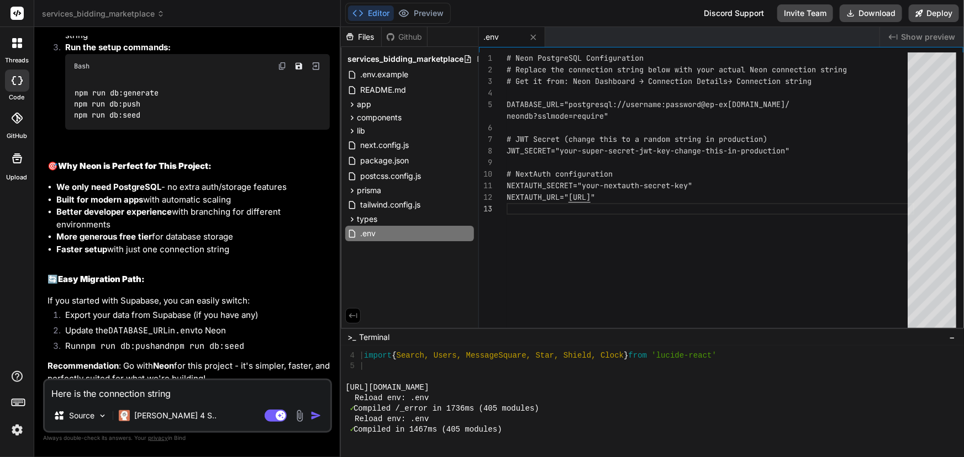
paste textarea "postgresql://neondb_owner:[EMAIL_ADDRESS][DOMAIN_NAME][PERSON_NAME]/neondb?sslm…"
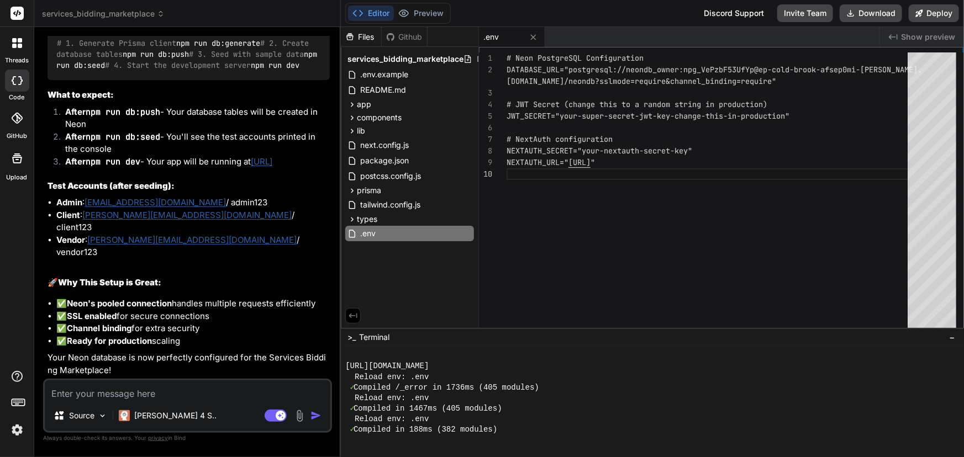
scroll to position [9942, 0]
drag, startPoint x: 147, startPoint y: 146, endPoint x: 46, endPoint y: 148, distance: 101.1
click at [46, 148] on div "You Bind AI Services Bidding Marketplace Click to open Workbench Create package…" at bounding box center [188, 207] width 287 height 343
copy code "npm run db:generate"
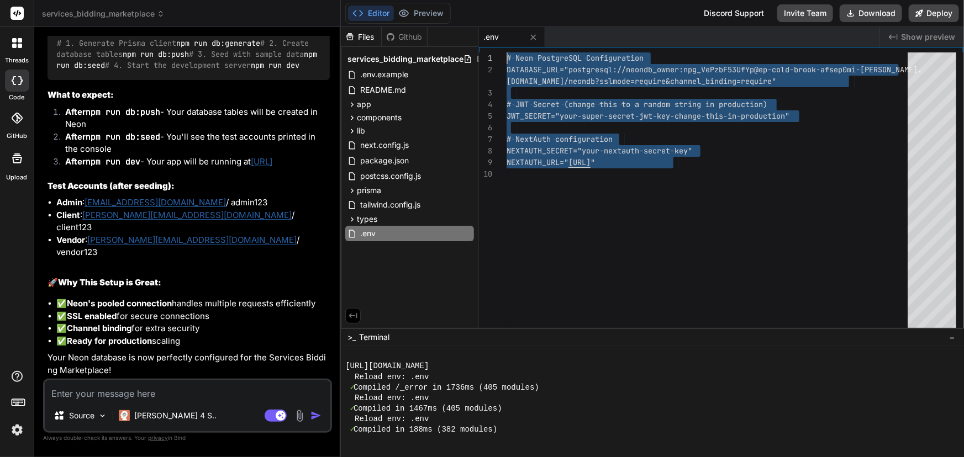
drag, startPoint x: 695, startPoint y: 164, endPoint x: 484, endPoint y: 50, distance: 239.7
click at [507, 52] on div "# Neon PostgreSQL Configuration DATABASE_URL="postgresql://neondb_owner:npg_VeP…" at bounding box center [711, 192] width 408 height 281
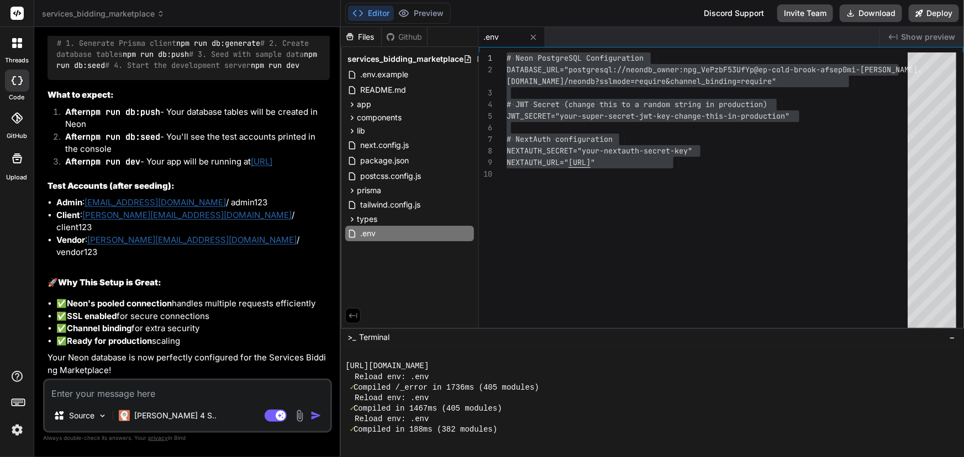
click at [616, 233] on div "# Neon PostgreSQL Configuration DATABASE_URL="postgresql://neondb_owner:npg_VeP…" at bounding box center [711, 192] width 408 height 281
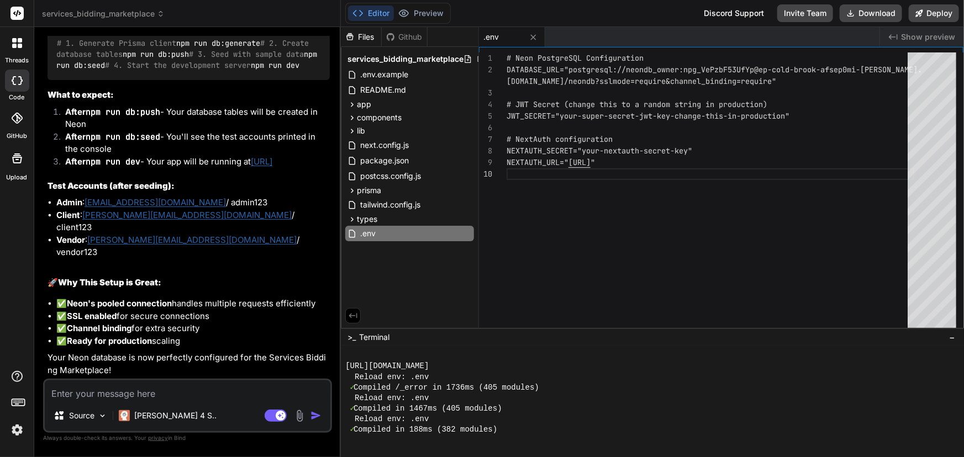
drag, startPoint x: 143, startPoint y: 147, endPoint x: 48, endPoint y: 145, distance: 95.0
click at [48, 80] on div "# 1. Generate Prisma client npm run db:generate # 2. Create database tables npm…" at bounding box center [189, 54] width 282 height 51
copy code "npm run db:generate"
drag, startPoint x: 128, startPoint y: 184, endPoint x: 52, endPoint y: 181, distance: 75.7
click at [52, 80] on div "# 1. Generate Prisma client npm run db:generate # 2. Create database tables npm…" at bounding box center [189, 54] width 282 height 51
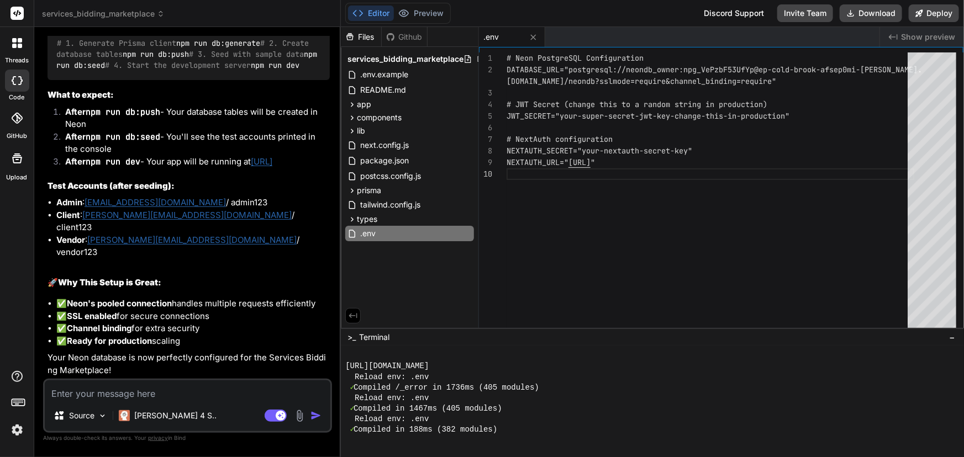
copy code "npm run db:push"
click at [159, 391] on textarea at bounding box center [188, 391] width 286 height 20
paste textarea "Error: P1000: Authentication failed against database server, the provided datab…"
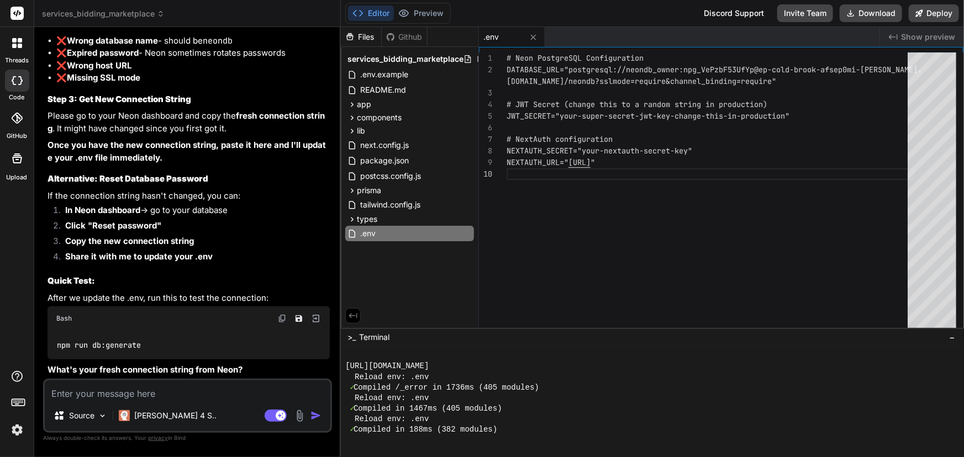
scroll to position [10559, 0]
click at [169, 391] on textarea at bounding box center [188, 391] width 286 height 20
paste textarea "psql 'postgresql://neondb_owner:[EMAIL_ADDRESS][DOMAIN_NAME][PERSON_NAME]/neond…"
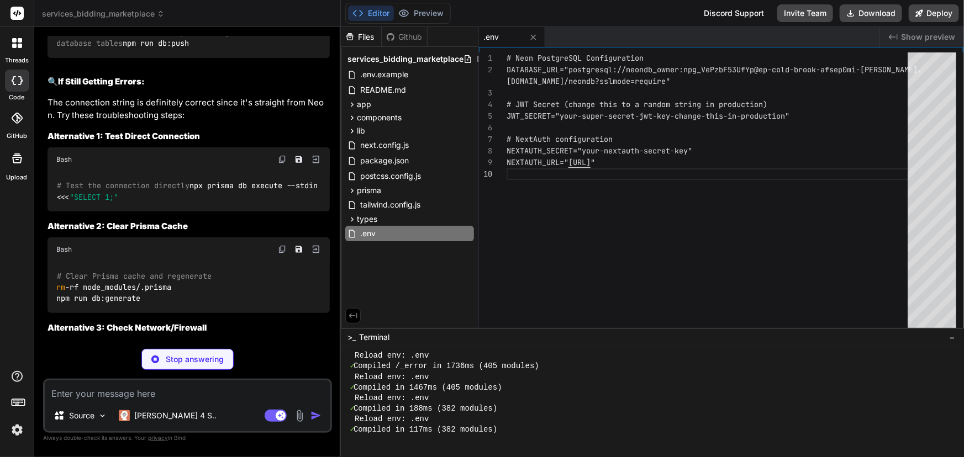
scroll to position [0, 0]
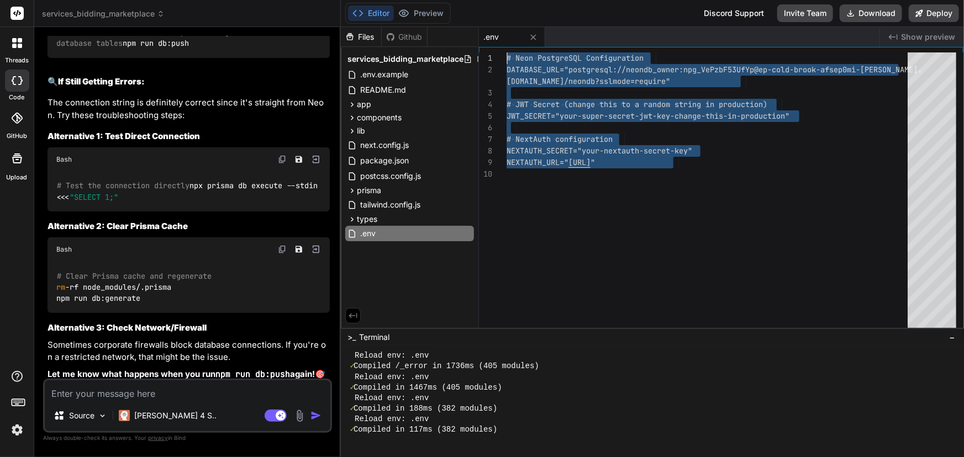
drag, startPoint x: 726, startPoint y: 180, endPoint x: 433, endPoint y: 56, distance: 317.6
click at [507, 56] on div "# Neon PostgreSQL Configuration DATABASE_URL="postgresql://neondb_owner:npg_VeP…" at bounding box center [711, 192] width 408 height 281
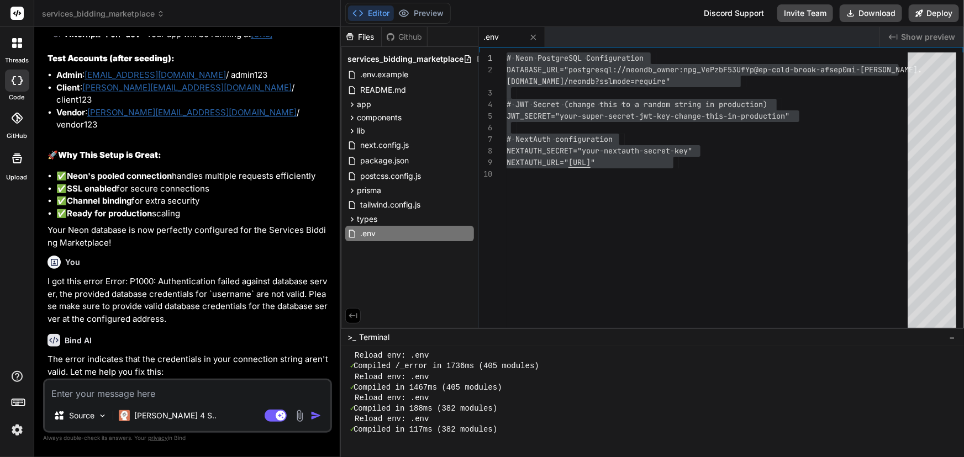
scroll to position [9848, 0]
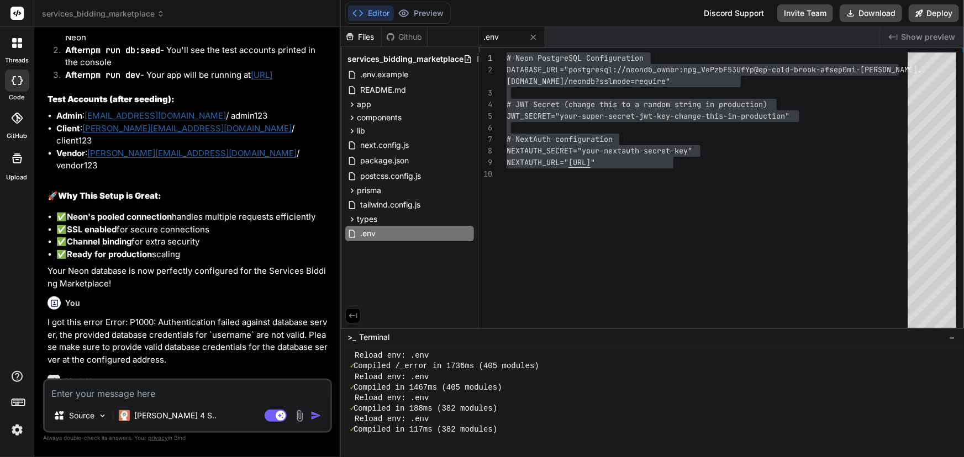
drag, startPoint x: 138, startPoint y: 276, endPoint x: 56, endPoint y: 273, distance: 81.8
copy code "npm run db:push"
drag, startPoint x: 127, startPoint y: 313, endPoint x: 54, endPoint y: 313, distance: 72.9
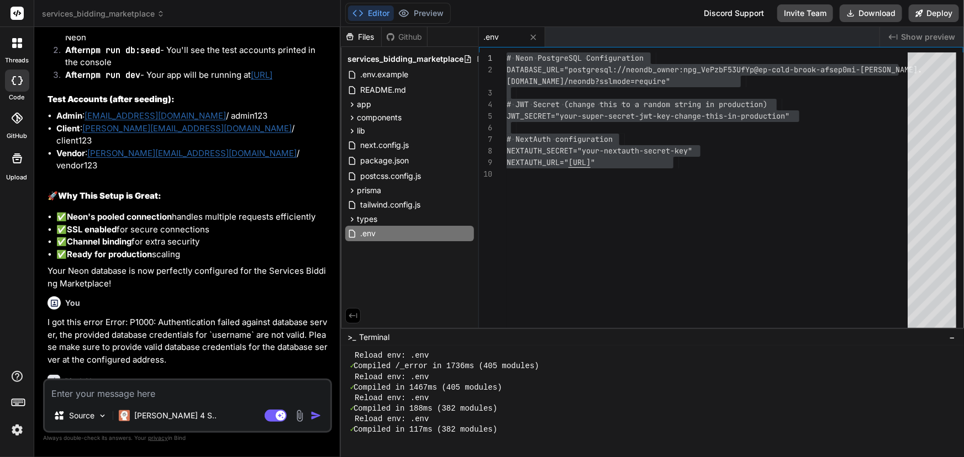
copy code "npm run db:seed"
drag, startPoint x: 112, startPoint y: 344, endPoint x: 55, endPoint y: 340, distance: 57.0
copy code "npm run dev"
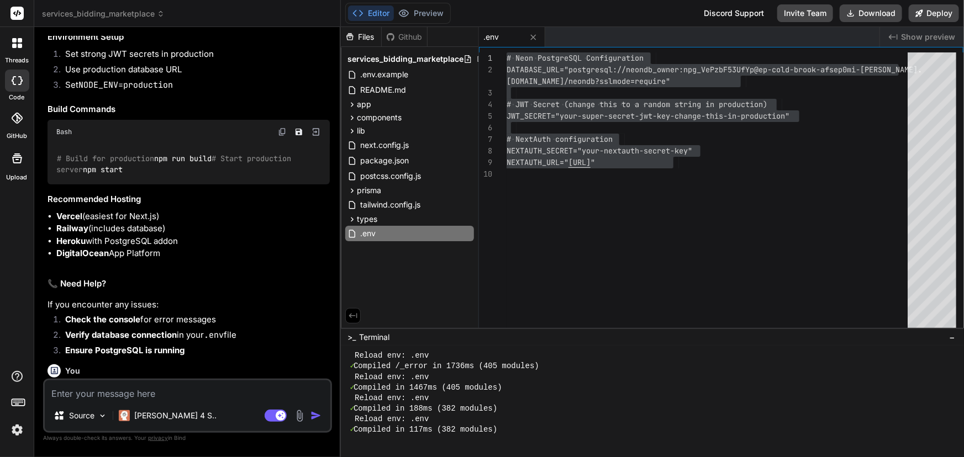
scroll to position [6433, 0]
click at [155, 386] on textarea at bounding box center [188, 391] width 286 height 20
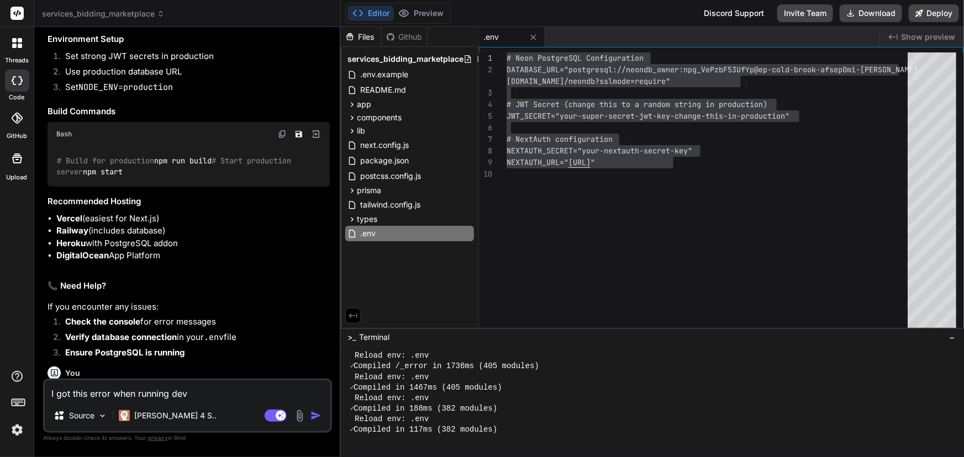
paste textarea "./app/page.tsx:2:0 Module not found: Can't resolve '@/components/ui/button' 1 |…"
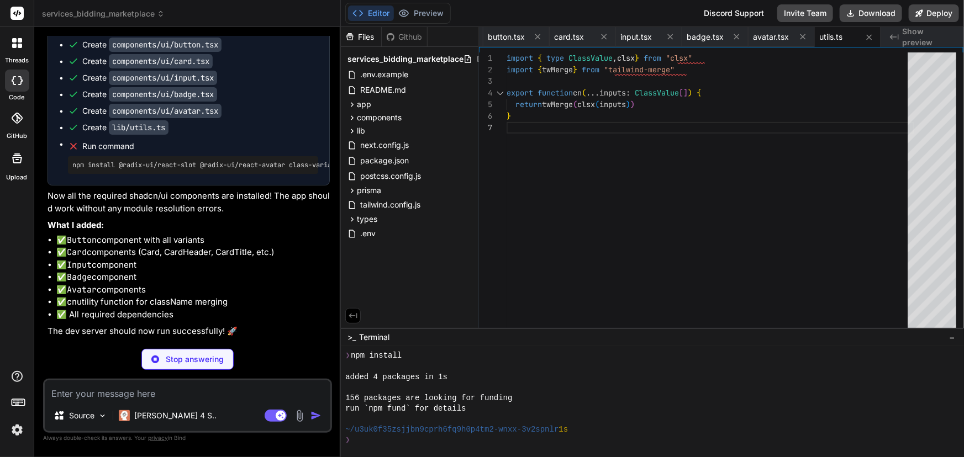
scroll to position [12118, 0]
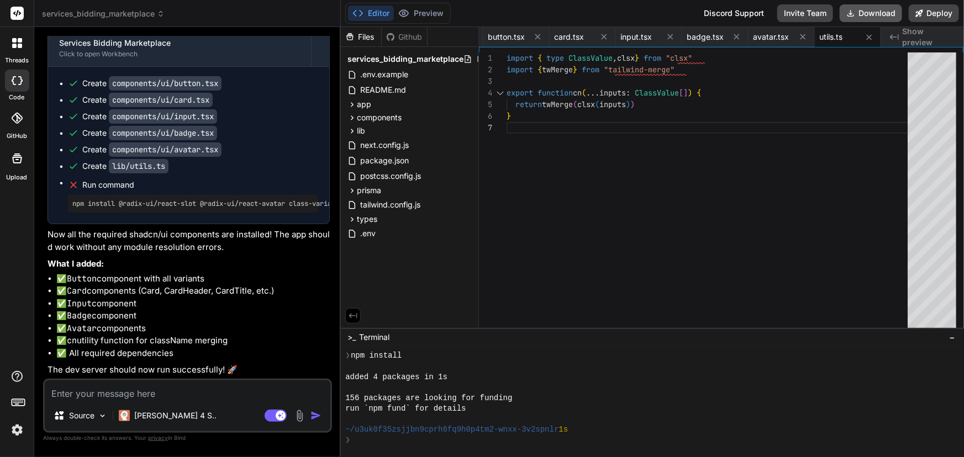
click at [871, 18] on button "Download" at bounding box center [871, 13] width 62 height 18
click at [75, 208] on pre "npm install @radix-ui/react-slot @radix-ui/react-avatar class-variance-authorit…" at bounding box center [192, 203] width 241 height 9
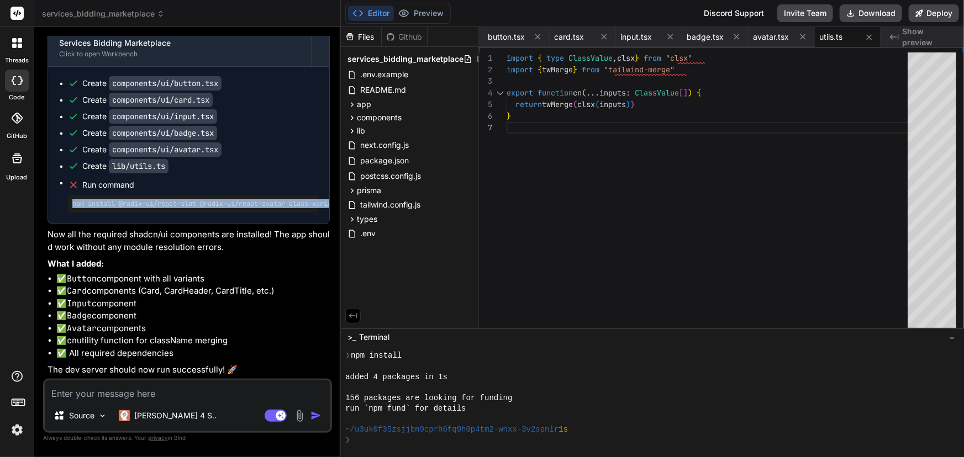
click at [75, 208] on pre "npm install @radix-ui/react-slot @radix-ui/react-avatar class-variance-authorit…" at bounding box center [192, 203] width 241 height 9
copy div "npm install @radix-ui/react-slot @radix-ui/react-avatar class-variance-authorit…"
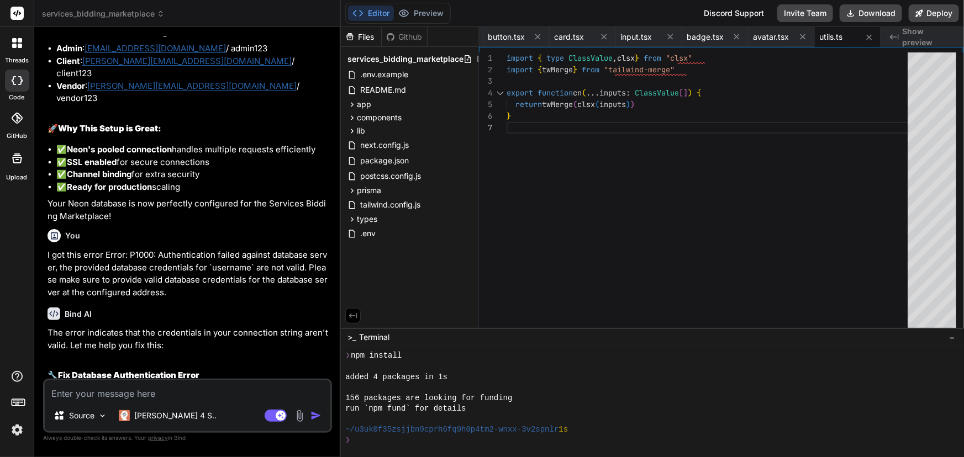
scroll to position [9909, 0]
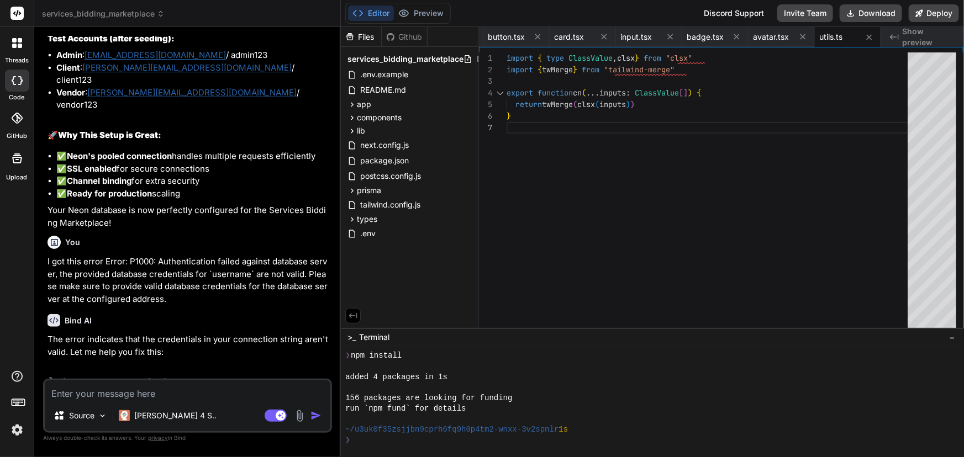
drag, startPoint x: 114, startPoint y: 286, endPoint x: 54, endPoint y: 281, distance: 60.4
copy code "npm run dev"
click at [215, 388] on textarea at bounding box center [188, 391] width 286 height 20
paste textarea "X ./app/page.tsx:2:0 Module not found: Can't resolve '@/components/ui/button' 1…"
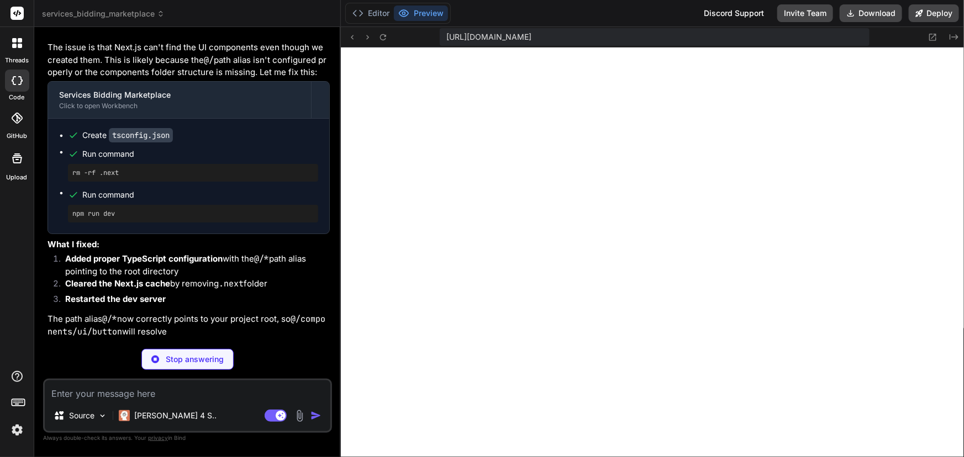
scroll to position [2204, 0]
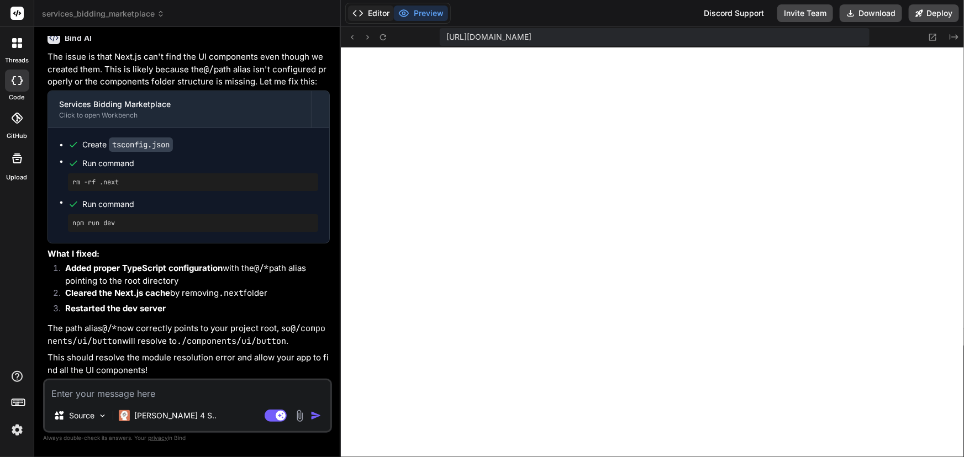
click at [375, 13] on button "Editor" at bounding box center [371, 13] width 46 height 15
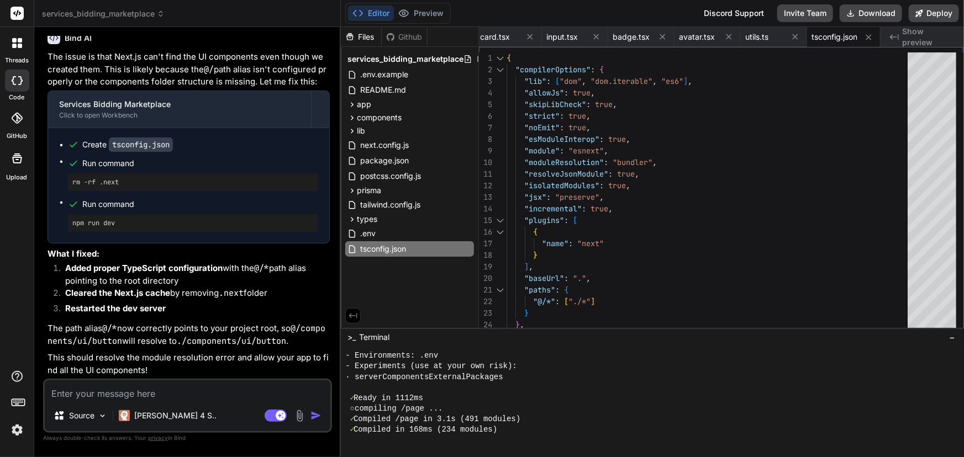
scroll to position [2235, 0]
click at [696, 230] on div "{ "compilerOptions" : { "lib" : [ "dom" , "dom.iterable" , "es6" ] , "allowJs" …" at bounding box center [711, 214] width 408 height 325
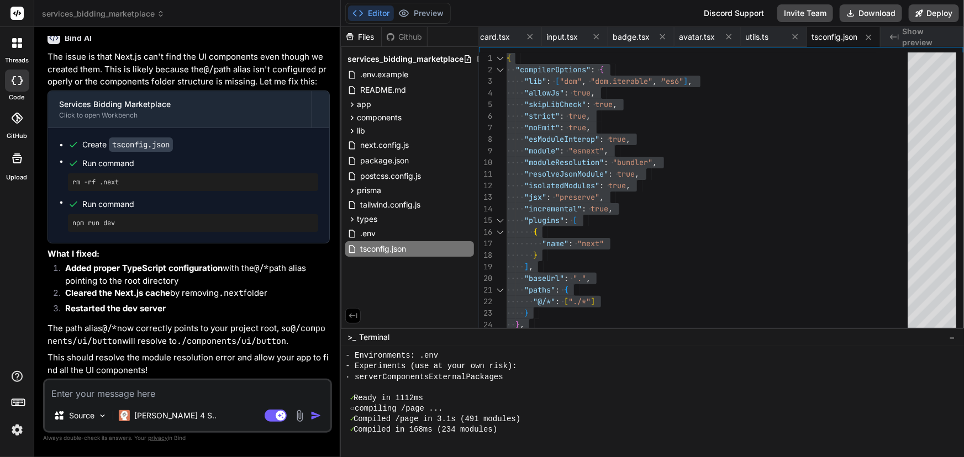
click at [173, 393] on textarea at bounding box center [188, 391] width 286 height 20
paste textarea "X ./app/page.tsx:2:0 Module not found: Can't resolve '@/components/ui/button' 1…"
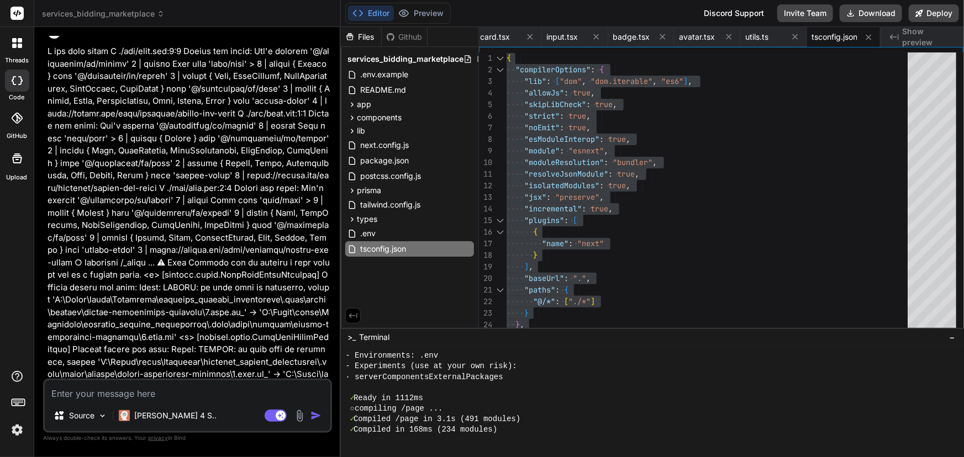
scroll to position [12825, 0]
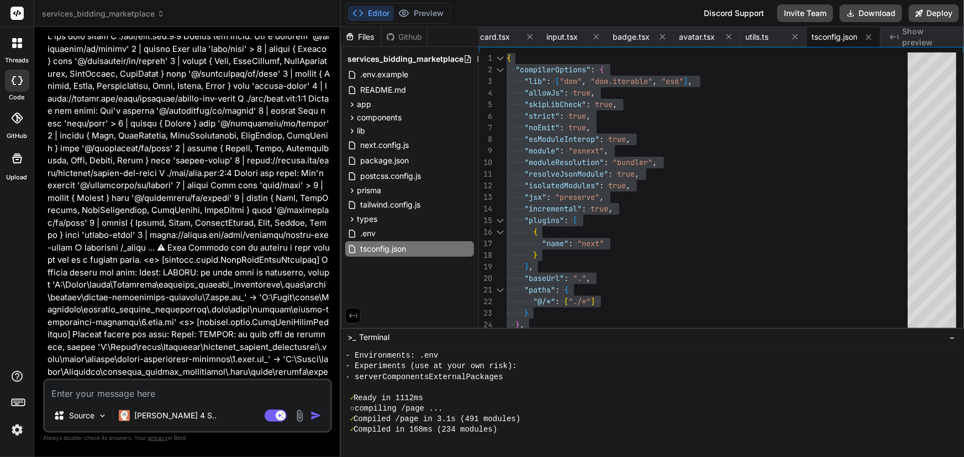
drag, startPoint x: 126, startPoint y: 219, endPoint x: 50, endPoint y: 219, distance: 76.2
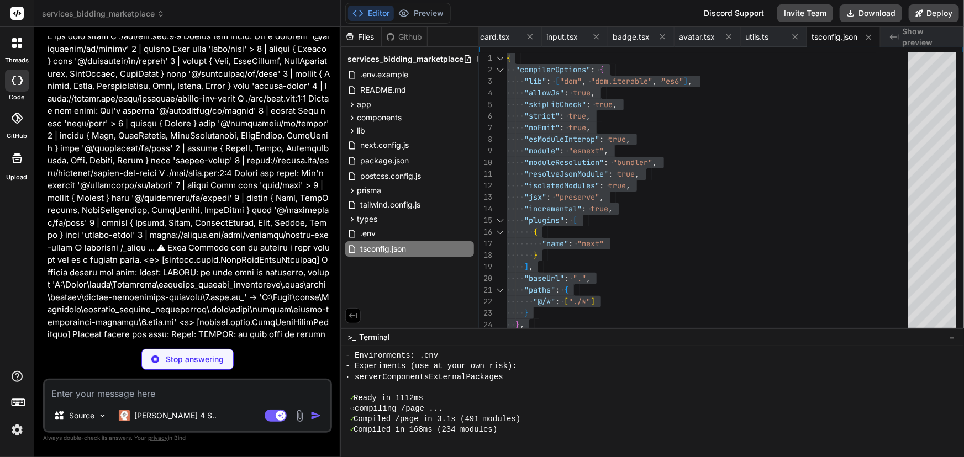
copy pre "rm -rf .next"
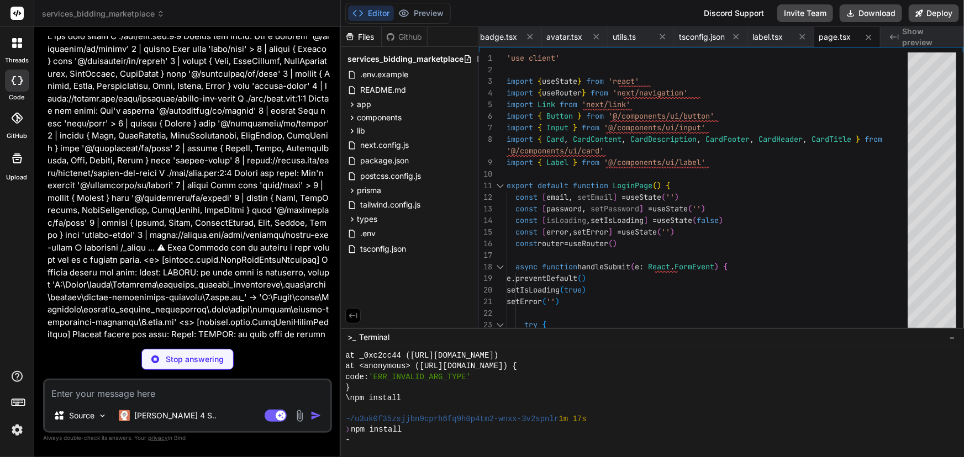
scroll to position [3480, 0]
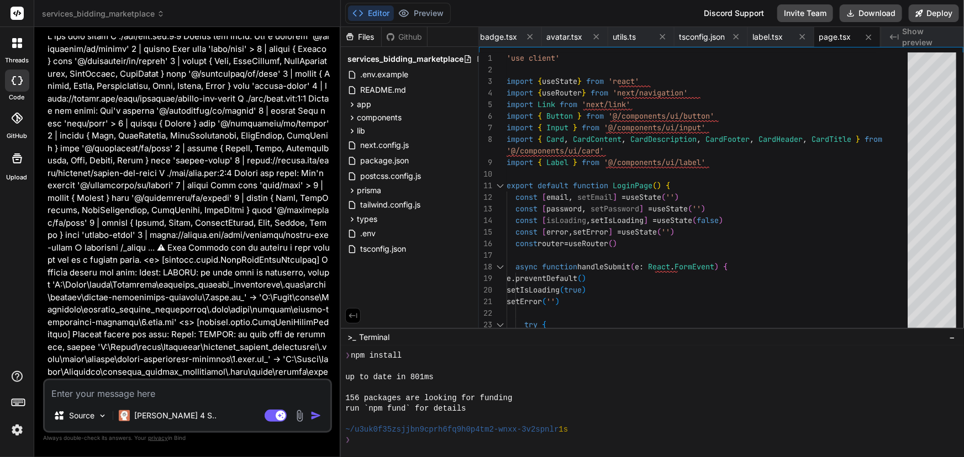
drag, startPoint x: 132, startPoint y: 218, endPoint x: 56, endPoint y: 210, distance: 76.7
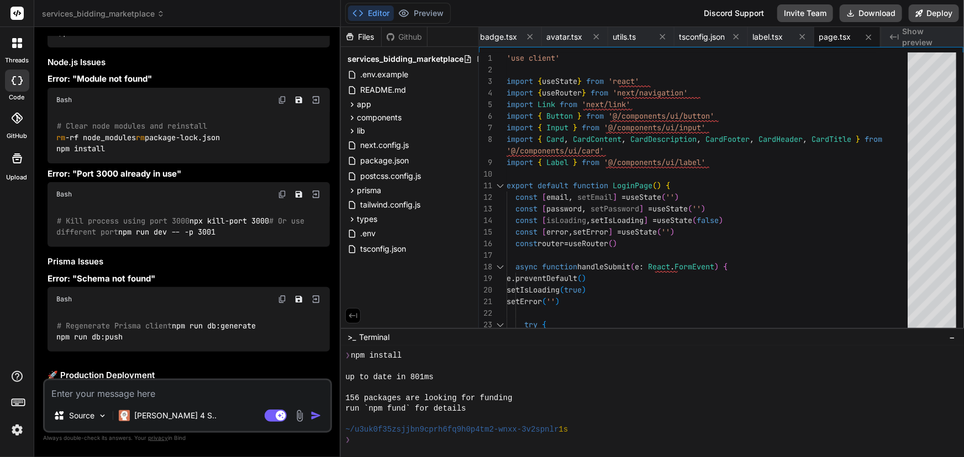
scroll to position [6045, 0]
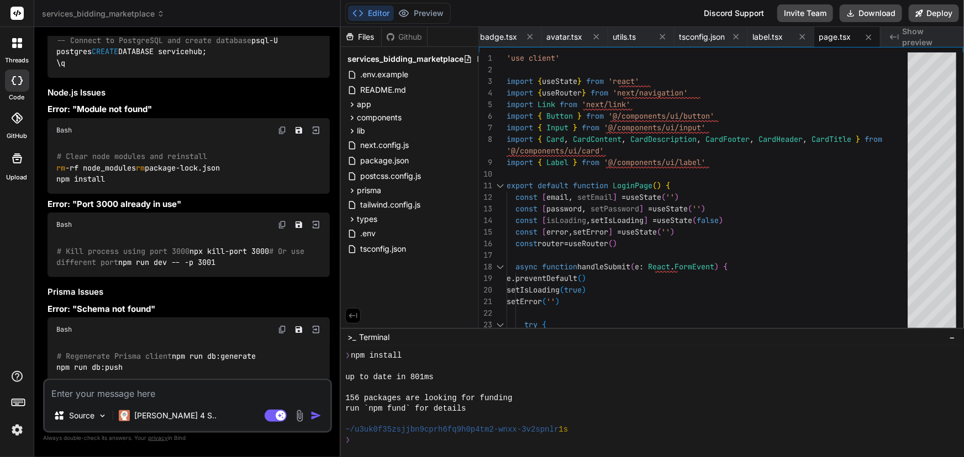
drag, startPoint x: 148, startPoint y: 193, endPoint x: 57, endPoint y: 192, distance: 91.1
click at [57, 192] on div "# Clear node modules and reinstall rm -rf node_modules rm package-lock.json npm…" at bounding box center [189, 168] width 282 height 51
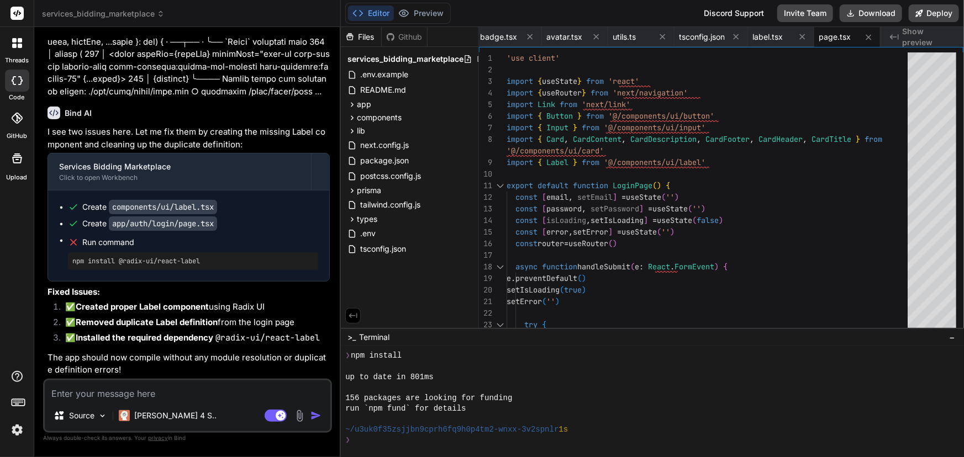
scroll to position [14233, 0]
drag, startPoint x: 209, startPoint y: 261, endPoint x: 66, endPoint y: 257, distance: 142.6
click at [66, 257] on ul "Create components/ui/label.tsx Create app/auth/login/page.tsx Run command npm i…" at bounding box center [188, 236] width 259 height 68
click at [156, 391] on textarea at bounding box center [188, 391] width 286 height 20
paste textarea "npm : File C:\Program Files\nodejs\npm.ps1 cannot be loaded because running scr…"
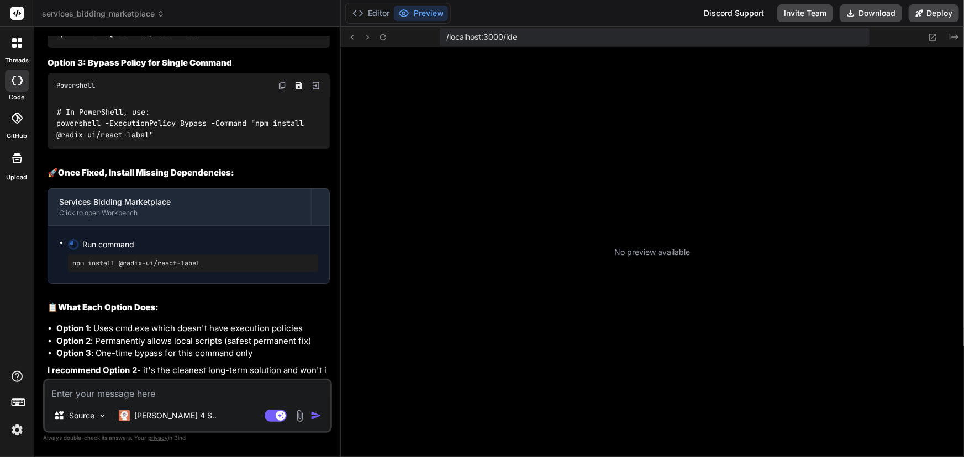
scroll to position [3743, 0]
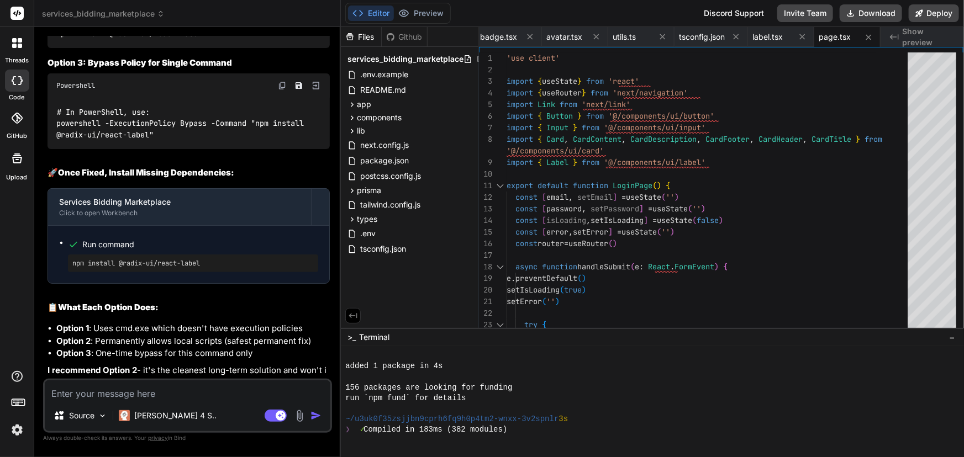
drag, startPoint x: 210, startPoint y: 303, endPoint x: 56, endPoint y: 304, distance: 154.7
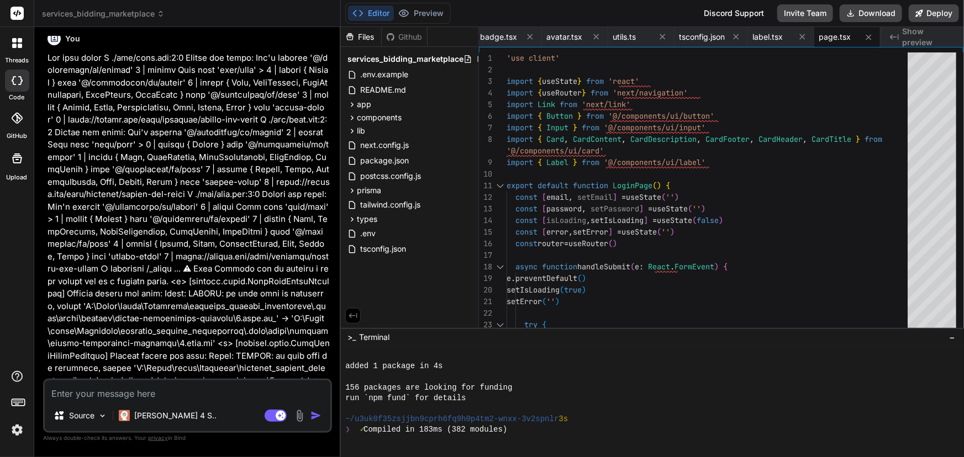
scroll to position [12065, 0]
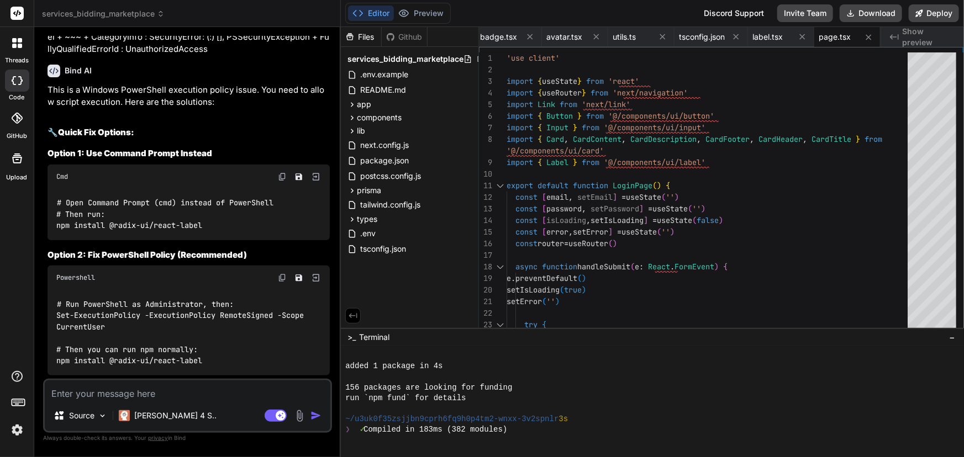
scroll to position [14271, 0]
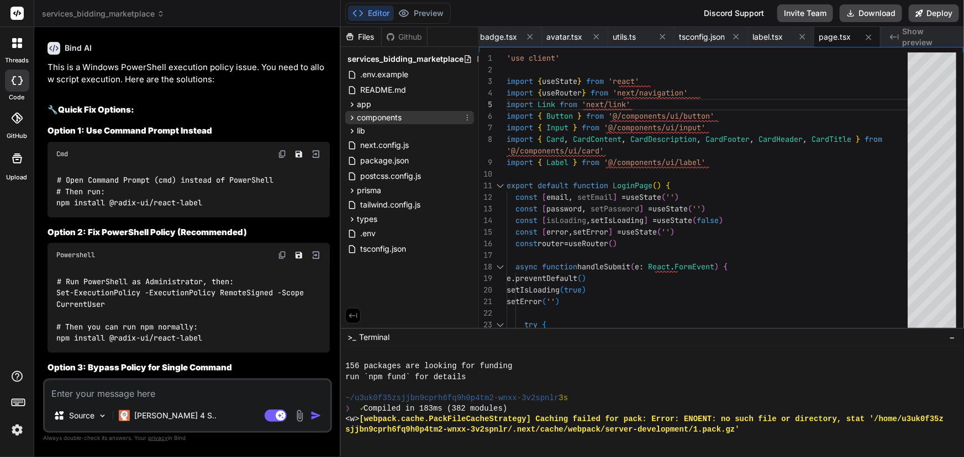
click at [357, 117] on span "components" at bounding box center [379, 117] width 45 height 11
click at [361, 128] on icon at bounding box center [361, 132] width 9 height 9
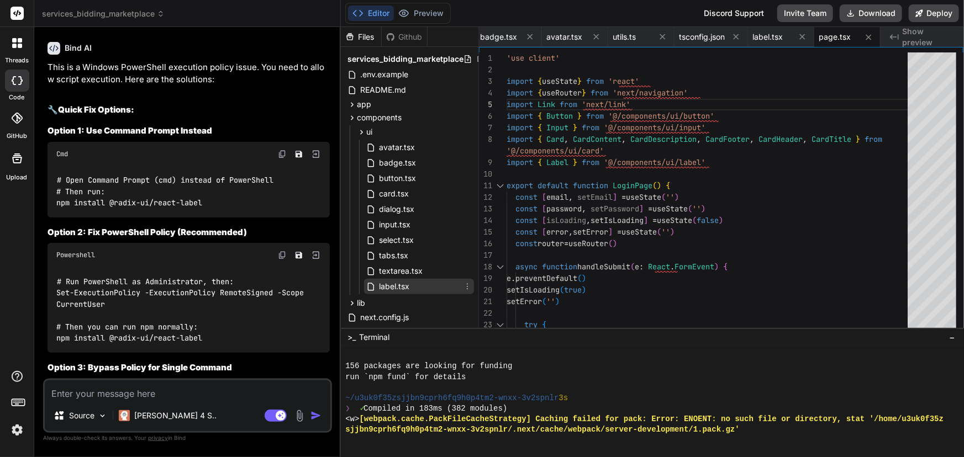
click at [392, 285] on span "label.tsx" at bounding box center [394, 286] width 33 height 13
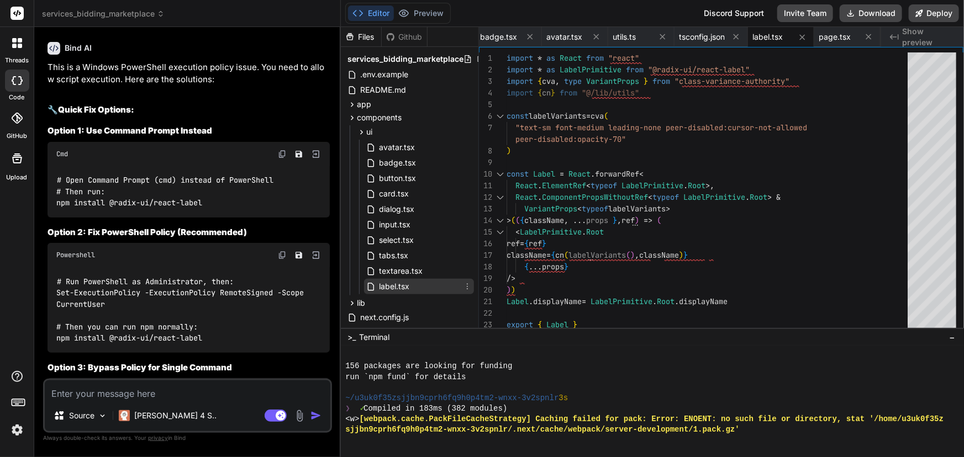
click at [464, 285] on icon at bounding box center [467, 286] width 9 height 9
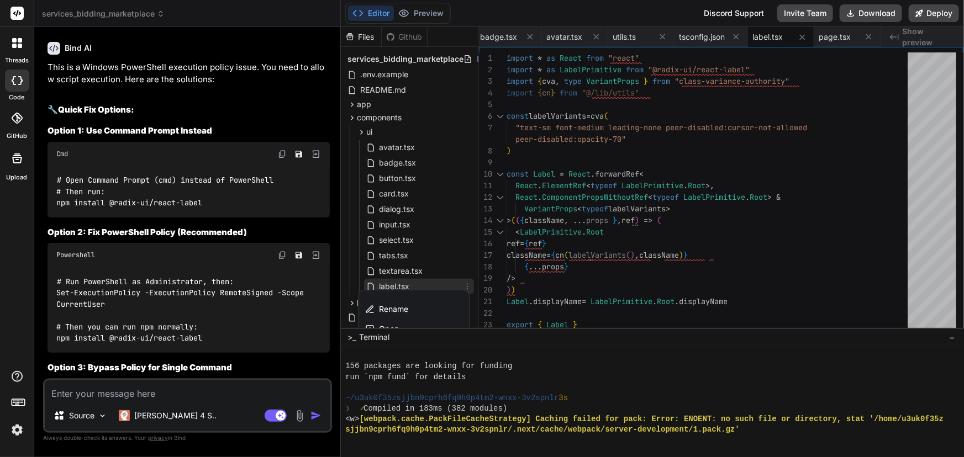
click at [476, 186] on div at bounding box center [652, 242] width 623 height 430
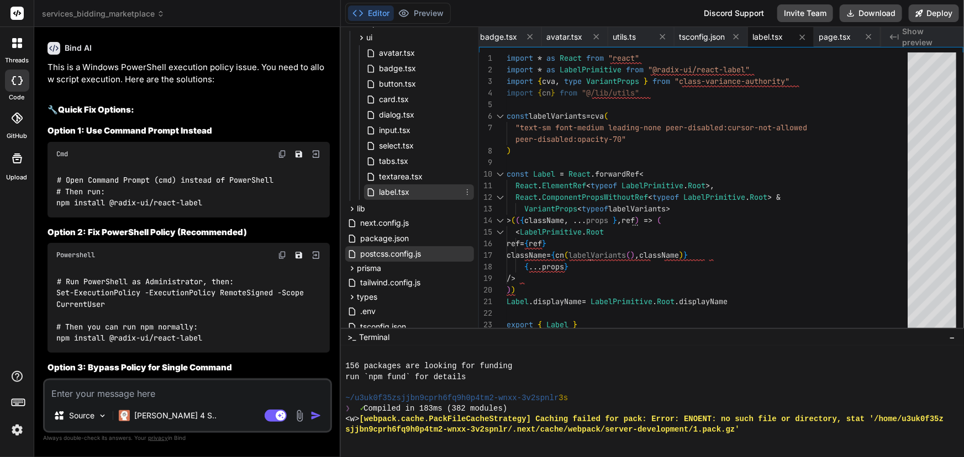
scroll to position [96, 0]
click at [467, 189] on icon at bounding box center [467, 191] width 9 height 9
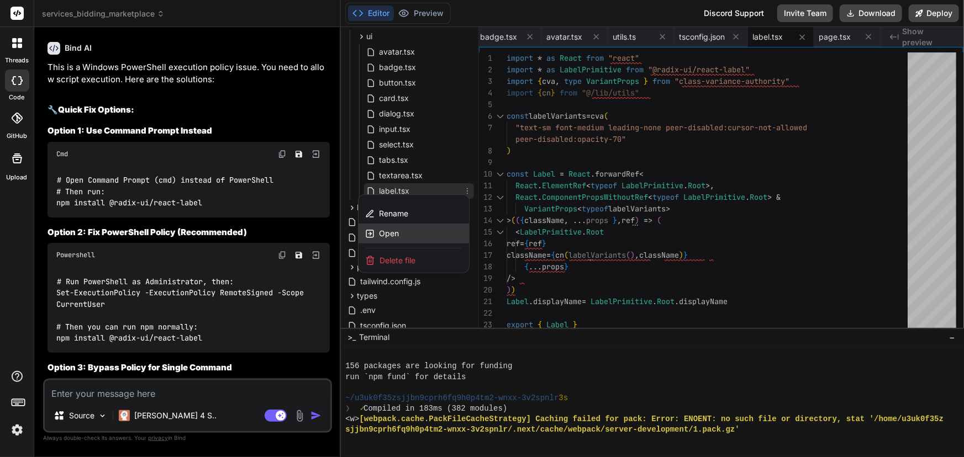
click at [428, 229] on div "Open" at bounding box center [413, 234] width 110 height 20
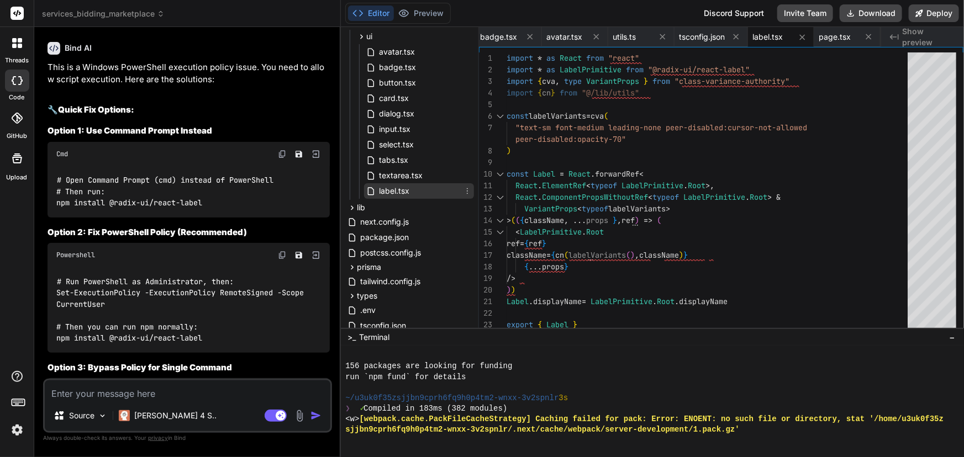
click at [465, 188] on icon at bounding box center [467, 191] width 9 height 9
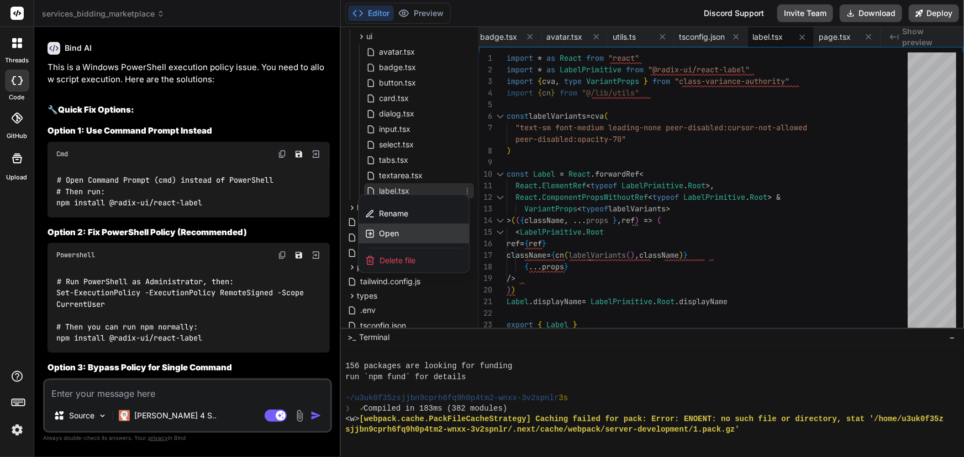
click at [413, 228] on div "Open" at bounding box center [413, 234] width 110 height 20
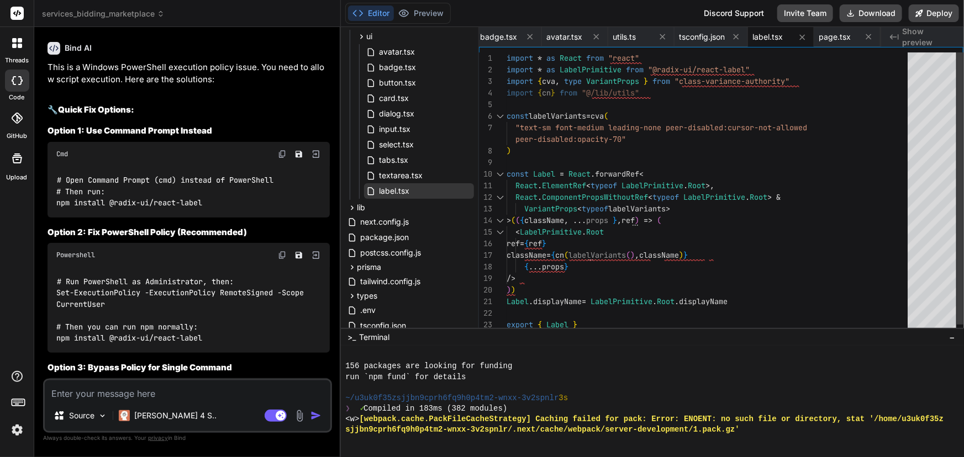
click at [829, 165] on div "import * as React from "react" import * as LabelPrimitive from "@radix-ui/react…" at bounding box center [711, 197] width 408 height 290
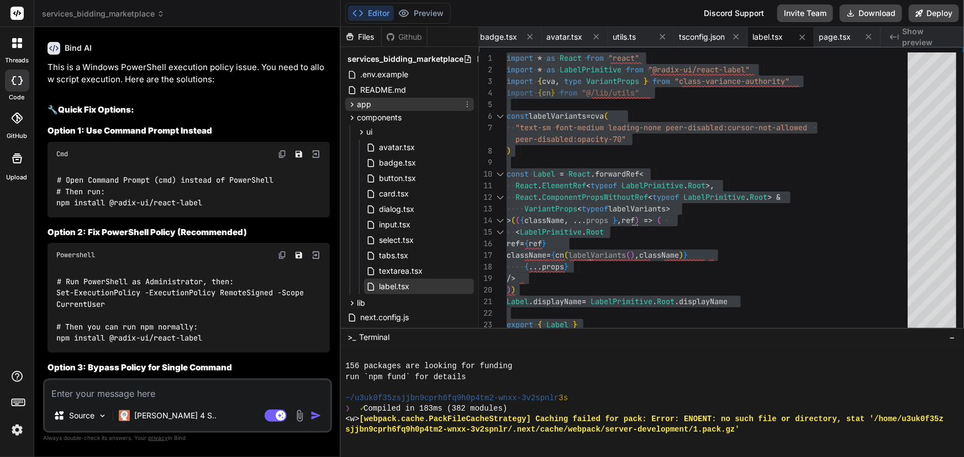
click at [351, 105] on icon at bounding box center [351, 104] width 9 height 9
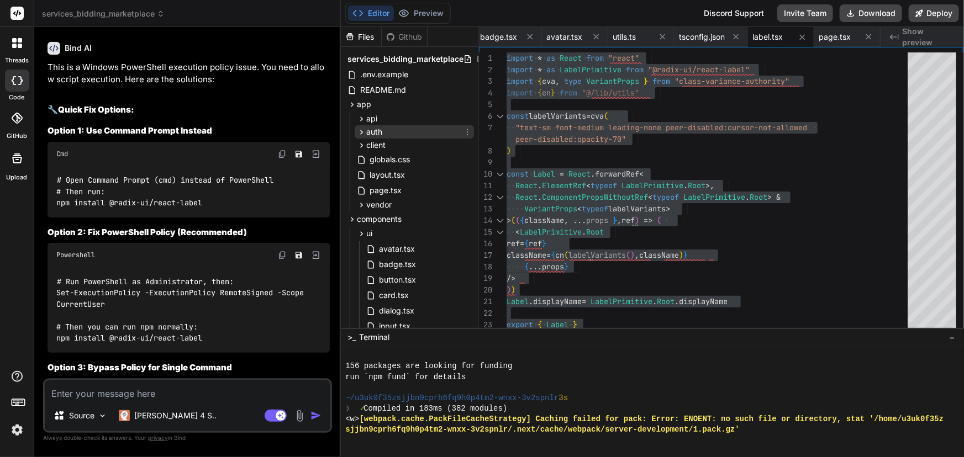
click at [361, 130] on icon at bounding box center [361, 132] width 9 height 9
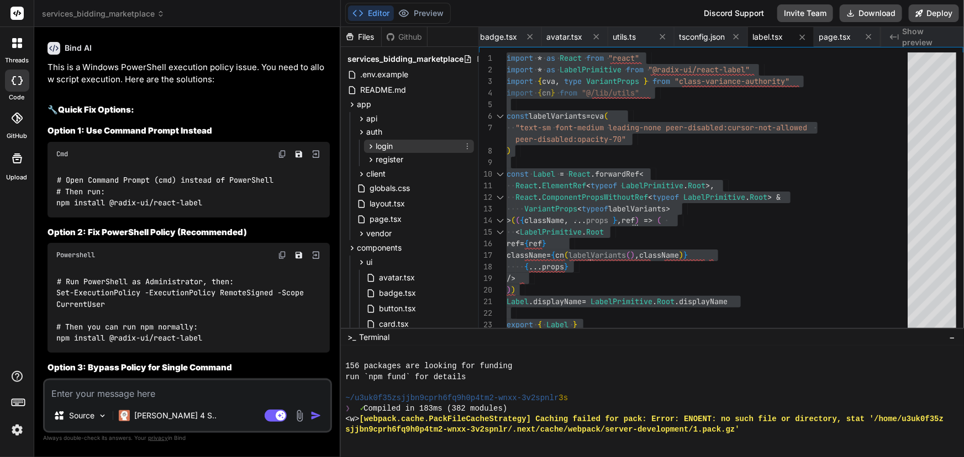
click at [369, 144] on icon at bounding box center [370, 146] width 9 height 9
click at [388, 161] on span "page.tsx" at bounding box center [404, 161] width 34 height 13
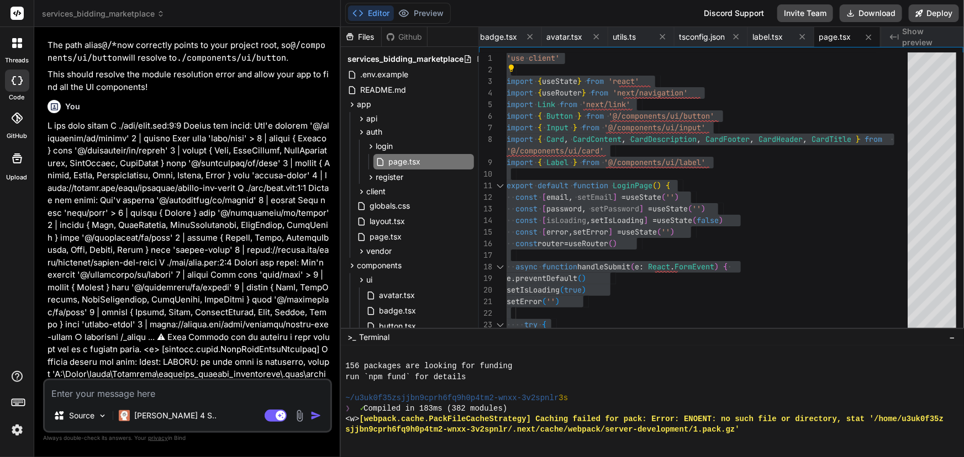
scroll to position [12764, 0]
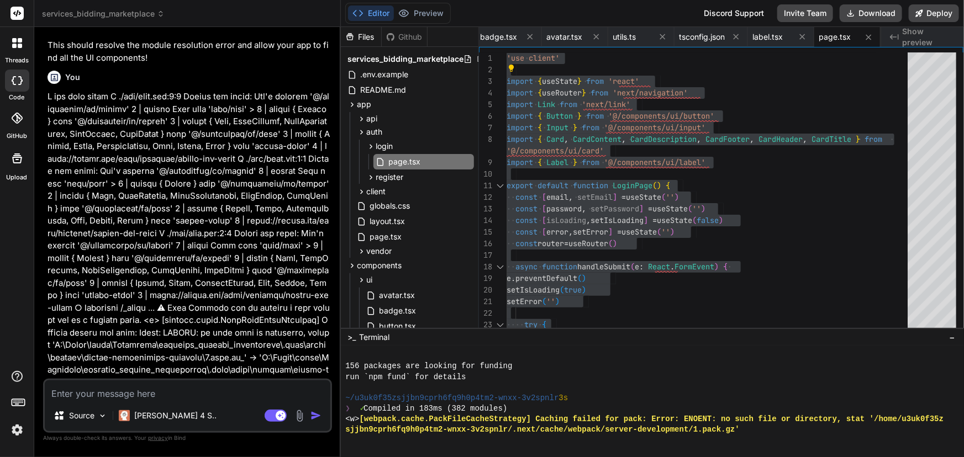
click at [169, 394] on textarea at bounding box center [188, 391] width 286 height 20
paste textarea "Loremi do sitamet ./con/adip/elitsedd/eius.tem Incid: × utl etdo `Magna` al eni…"
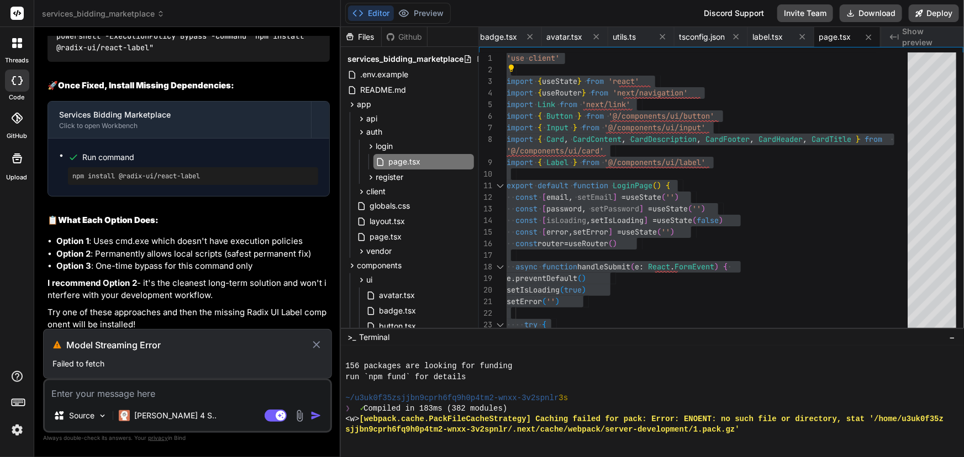
scroll to position [14675, 0]
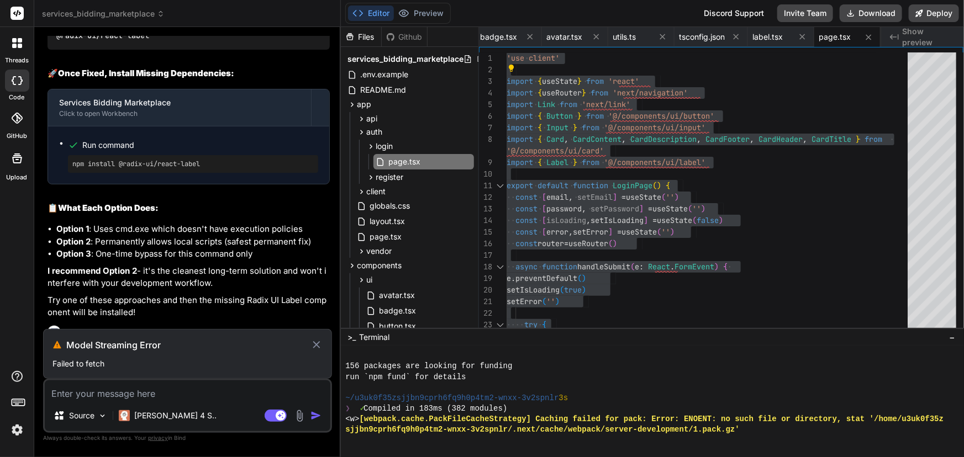
click at [244, 363] on p "Failed to fetch" at bounding box center [187, 363] width 270 height 11
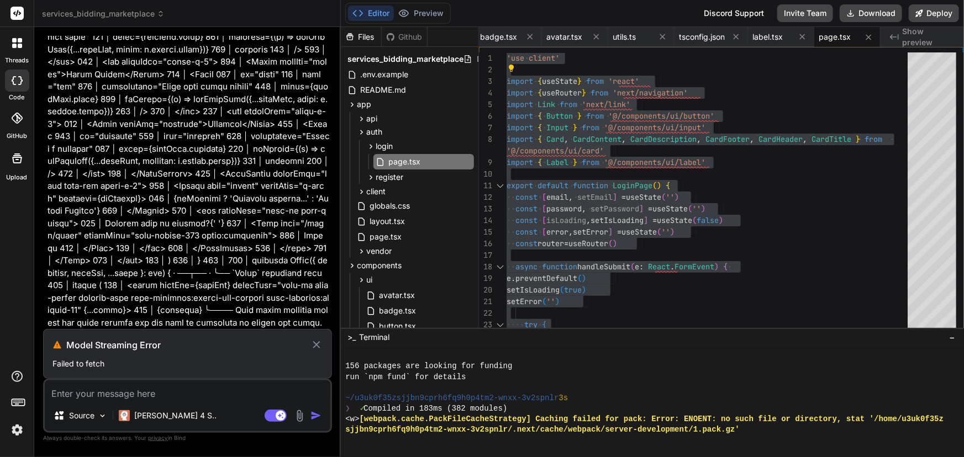
click at [311, 342] on icon at bounding box center [316, 345] width 13 height 13
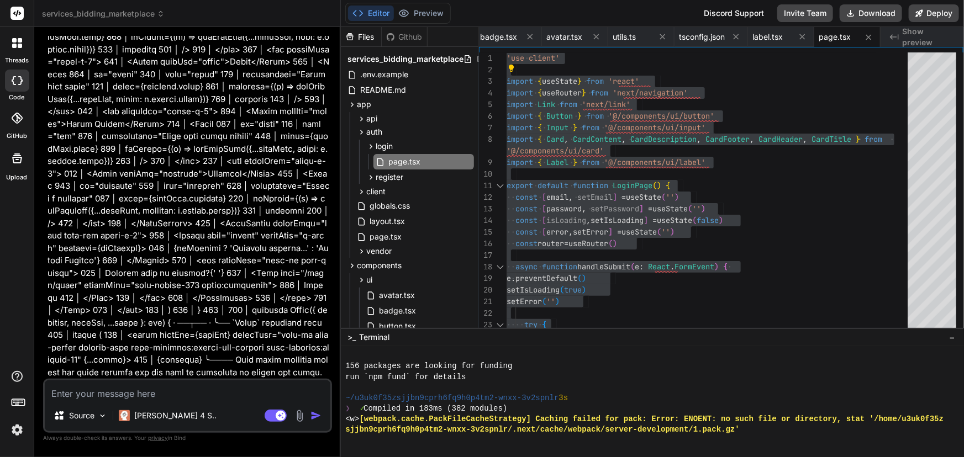
click at [224, 393] on textarea at bounding box center [188, 391] width 286 height 20
paste textarea "Loremi do sitamet ./con/adip/elitsedd/eius.tem Incid: × utl etdo `Magna` al eni…"
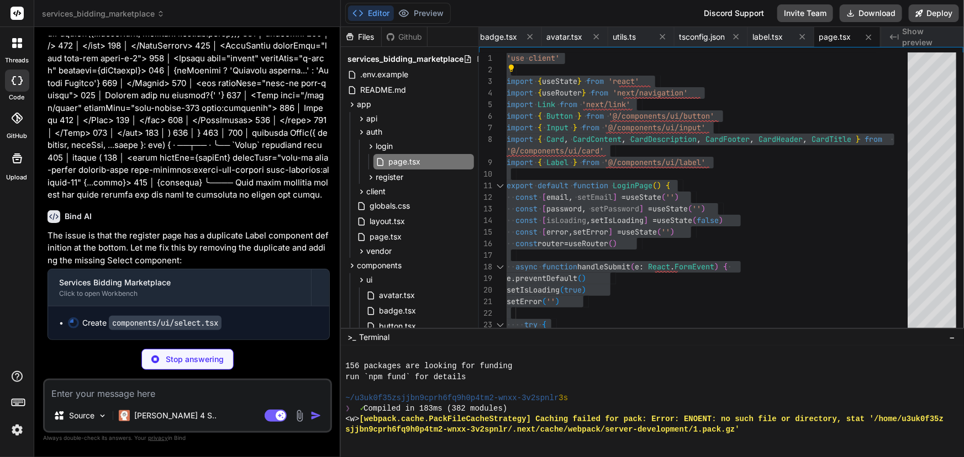
scroll to position [17114, 0]
click at [363, 133] on icon at bounding box center [361, 132] width 9 height 9
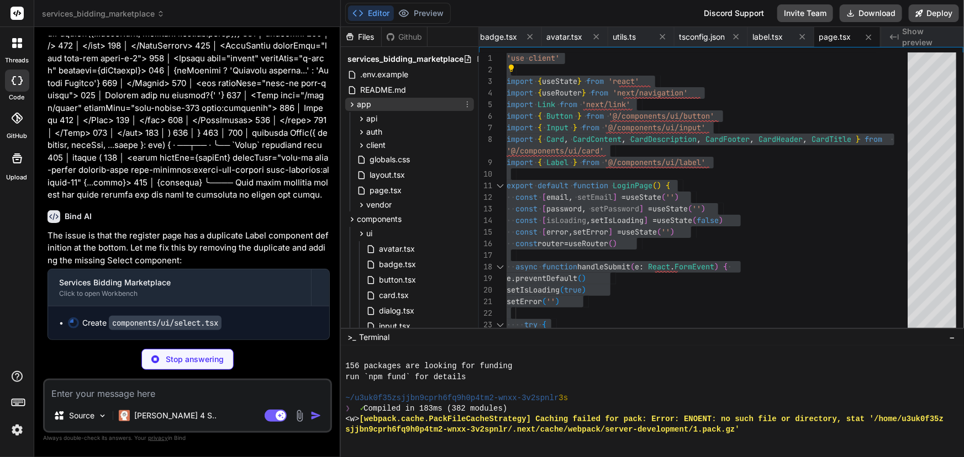
click at [351, 109] on div "app" at bounding box center [359, 104] width 24 height 11
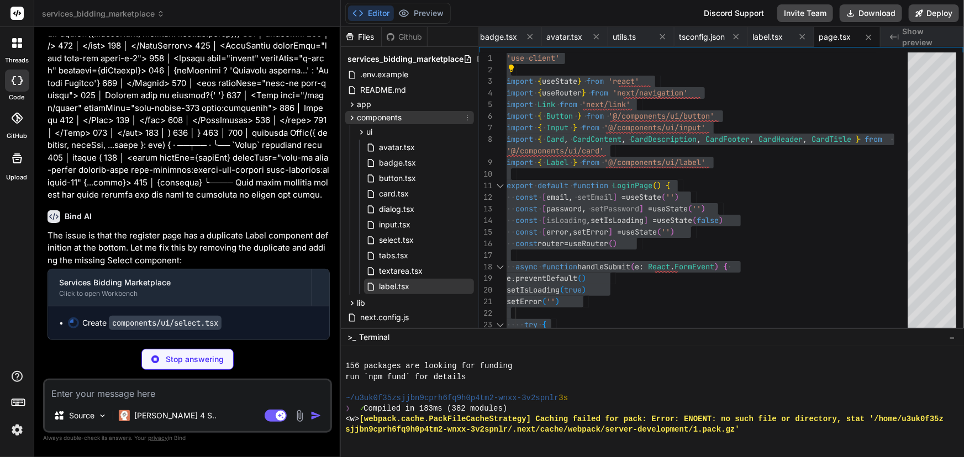
click at [350, 117] on icon at bounding box center [351, 117] width 9 height 9
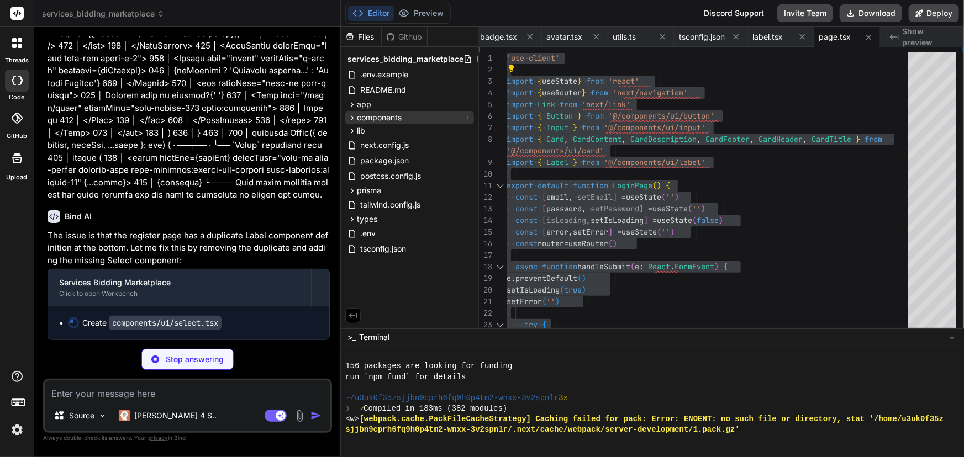
click at [350, 117] on icon at bounding box center [351, 117] width 9 height 9
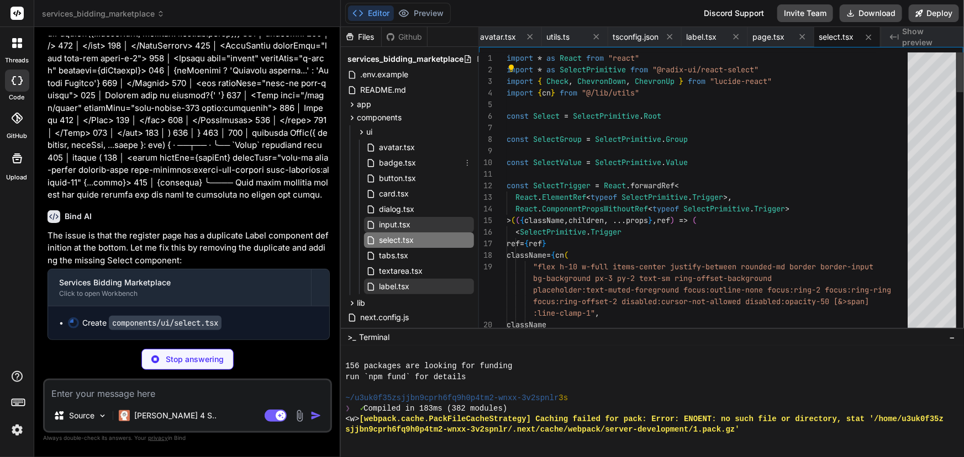
scroll to position [3785, 0]
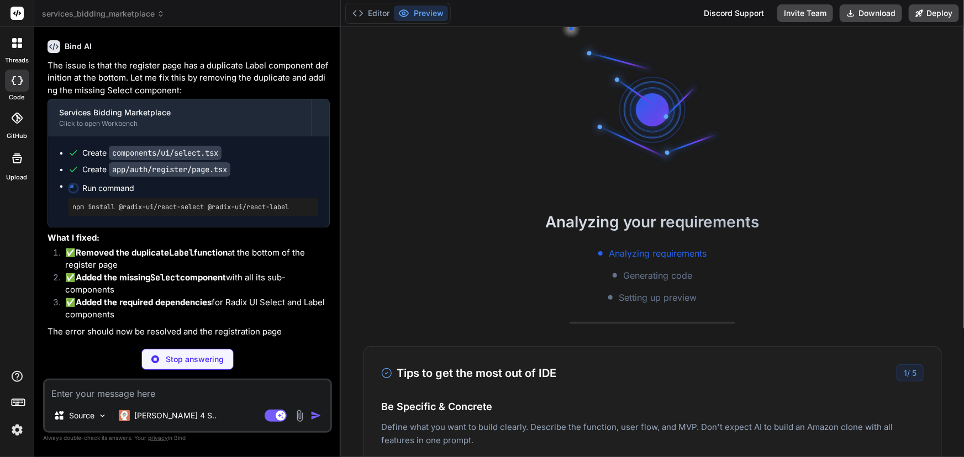
scroll to position [3986, 0]
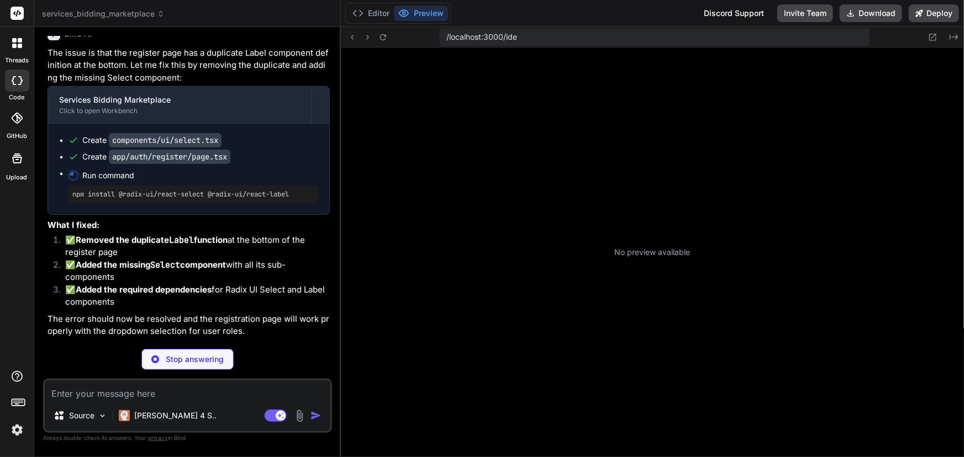
click at [189, 164] on code "app/auth/register/page.tsx" at bounding box center [170, 157] width 122 height 14
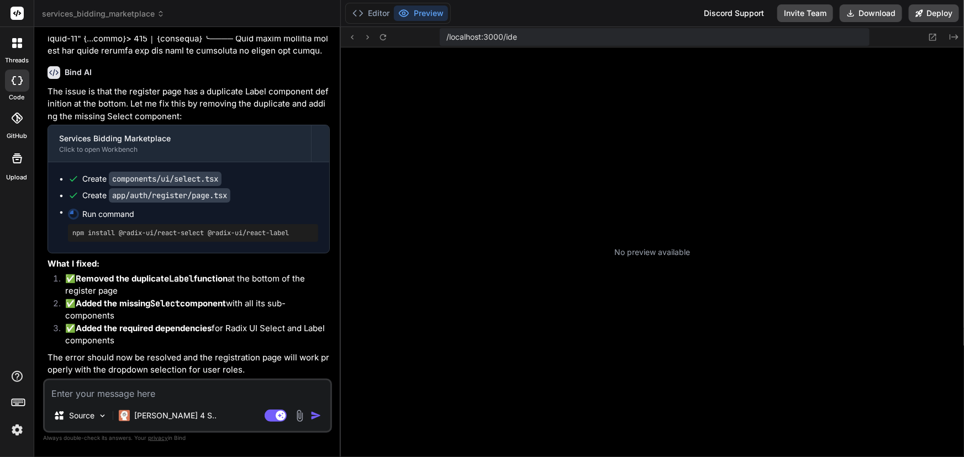
scroll to position [4060, 0]
click at [377, 11] on button "Editor" at bounding box center [371, 13] width 46 height 15
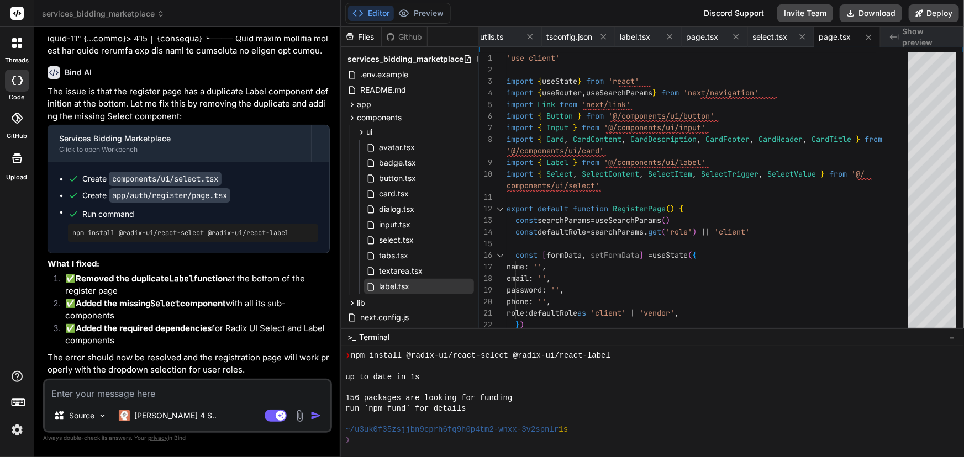
click at [221, 203] on code "app/auth/register/page.tsx" at bounding box center [170, 195] width 122 height 14
click at [219, 203] on code "app/auth/register/page.tsx" at bounding box center [170, 195] width 122 height 14
click at [354, 104] on icon at bounding box center [351, 104] width 9 height 9
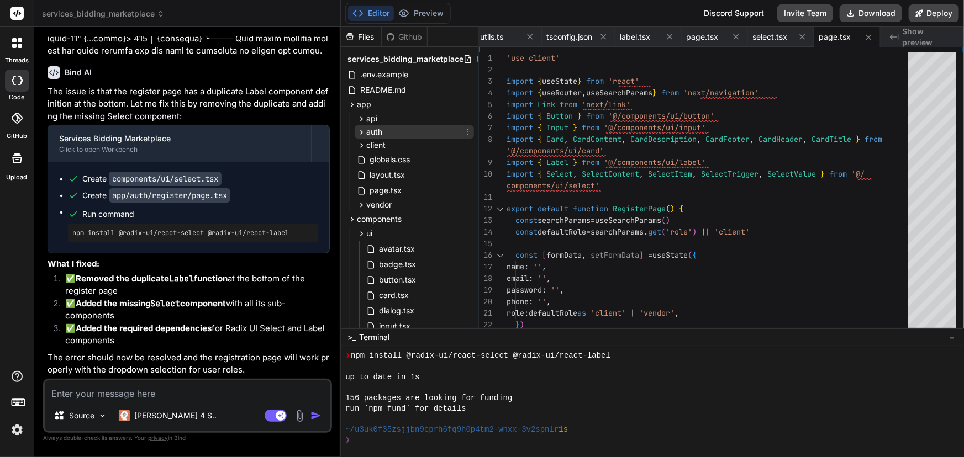
click at [361, 133] on icon at bounding box center [361, 132] width 9 height 9
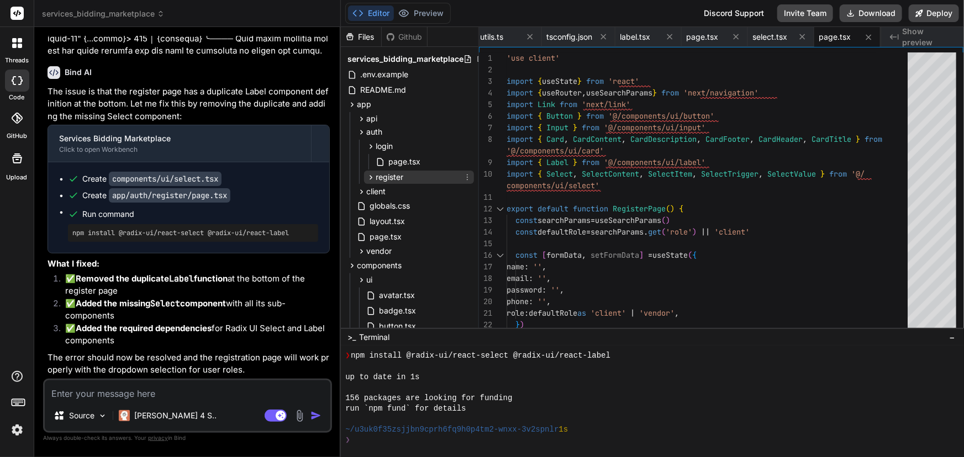
click at [371, 176] on icon at bounding box center [371, 177] width 3 height 4
click at [401, 193] on span "page.tsx" at bounding box center [404, 192] width 34 height 13
click at [407, 191] on span "page.tsx" at bounding box center [404, 192] width 34 height 13
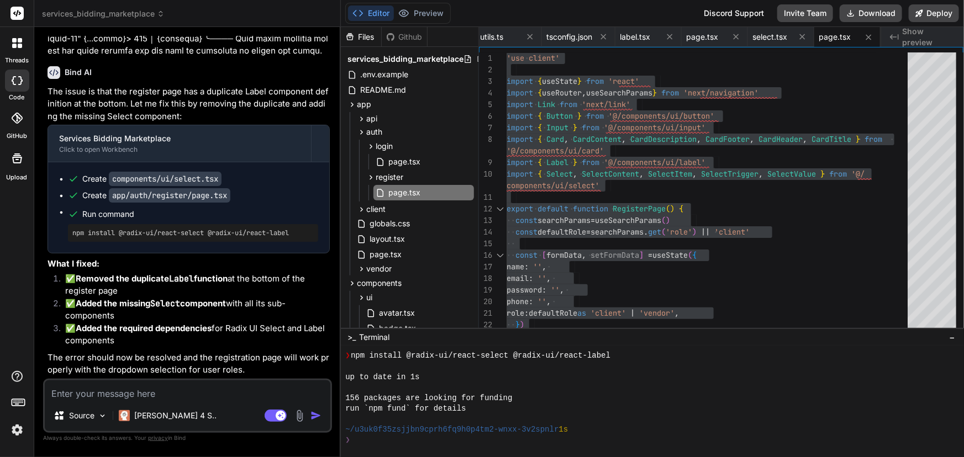
click at [150, 392] on textarea at bounding box center [188, 391] width 286 height 20
paste textarea "[URL]"
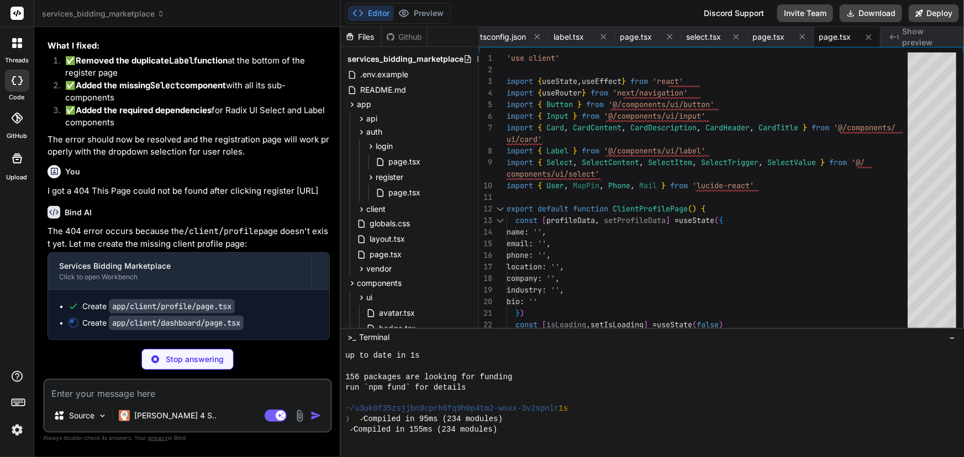
scroll to position [17488, 0]
click at [350, 104] on icon at bounding box center [351, 104] width 9 height 9
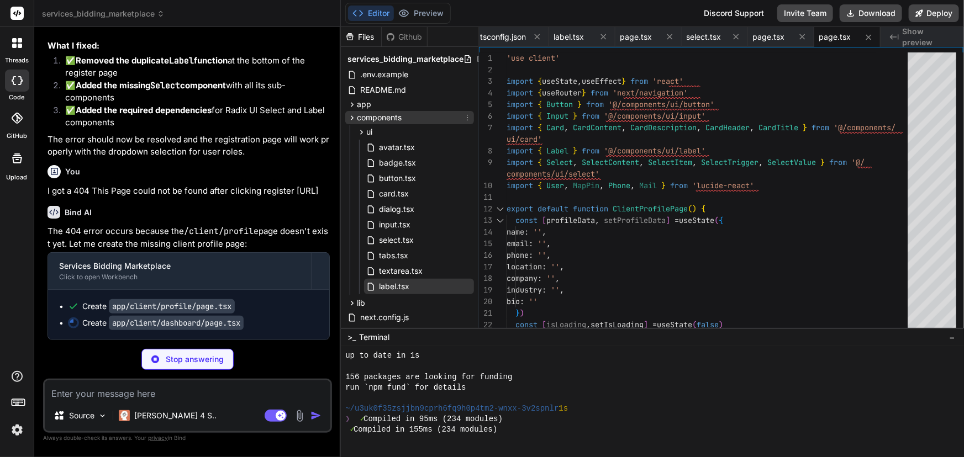
click at [353, 118] on icon at bounding box center [351, 117] width 9 height 9
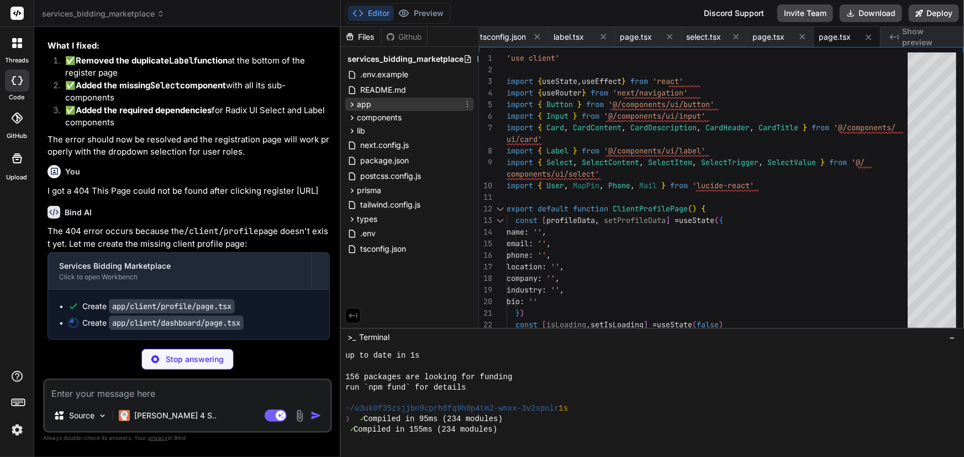
click at [350, 99] on div "app" at bounding box center [359, 104] width 24 height 11
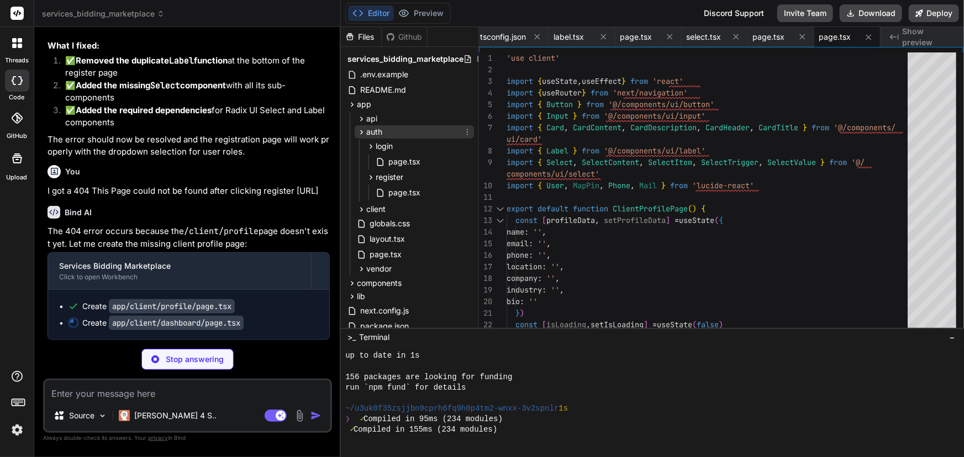
click at [363, 131] on icon at bounding box center [361, 132] width 9 height 9
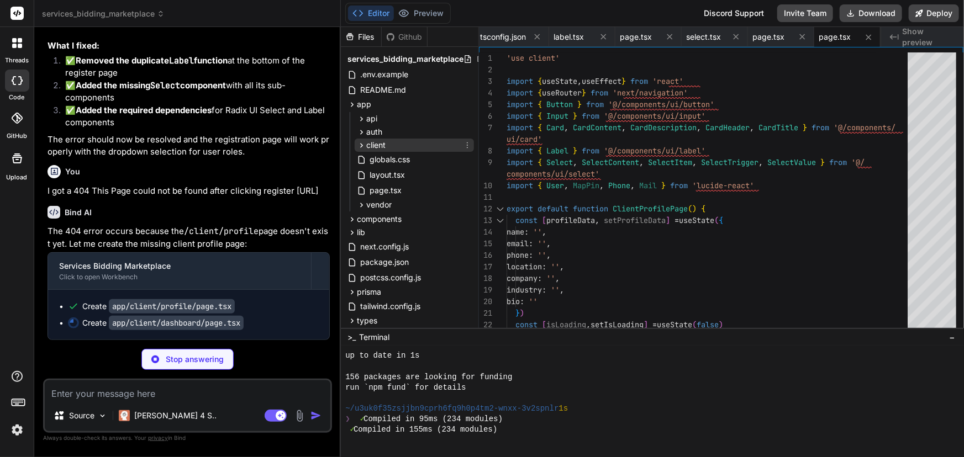
click at [362, 146] on icon at bounding box center [361, 145] width 9 height 9
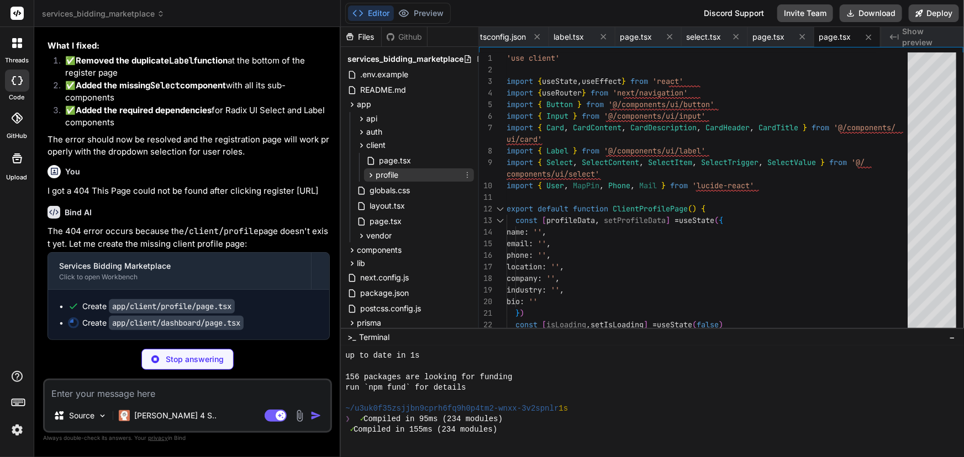
click at [368, 173] on icon at bounding box center [370, 175] width 9 height 9
click at [407, 190] on span "page.tsx" at bounding box center [404, 190] width 34 height 13
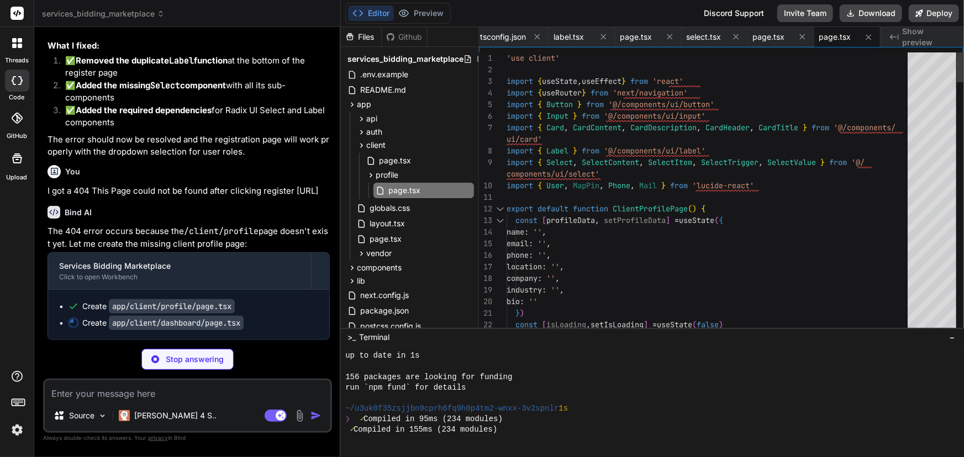
click at [413, 186] on span "page.tsx" at bounding box center [404, 190] width 34 height 13
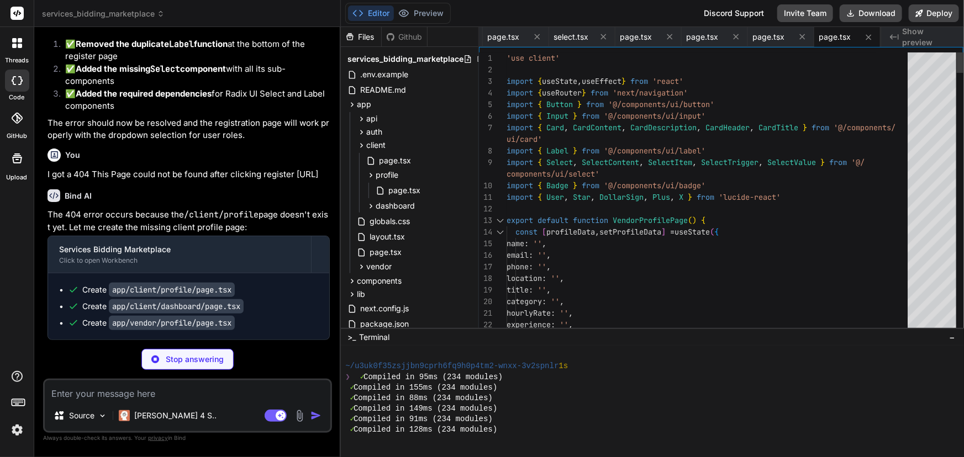
scroll to position [4123, 0]
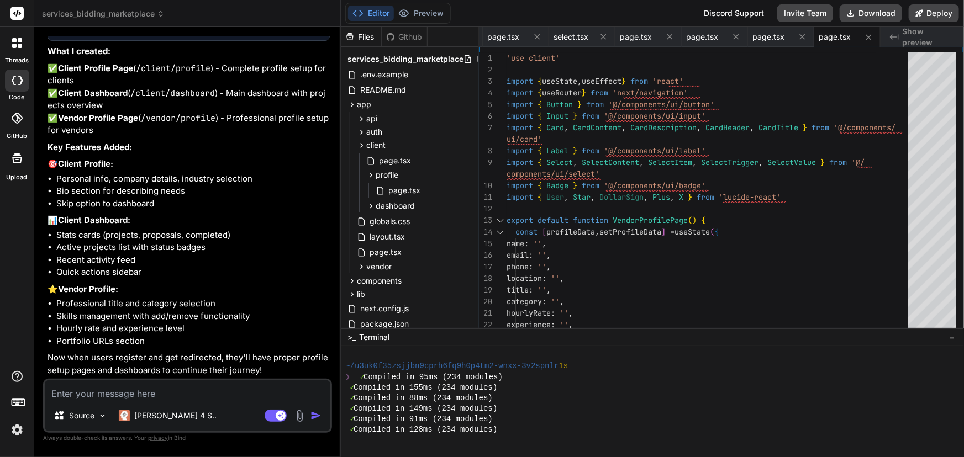
click at [194, 398] on textarea at bounding box center [188, 391] width 286 height 20
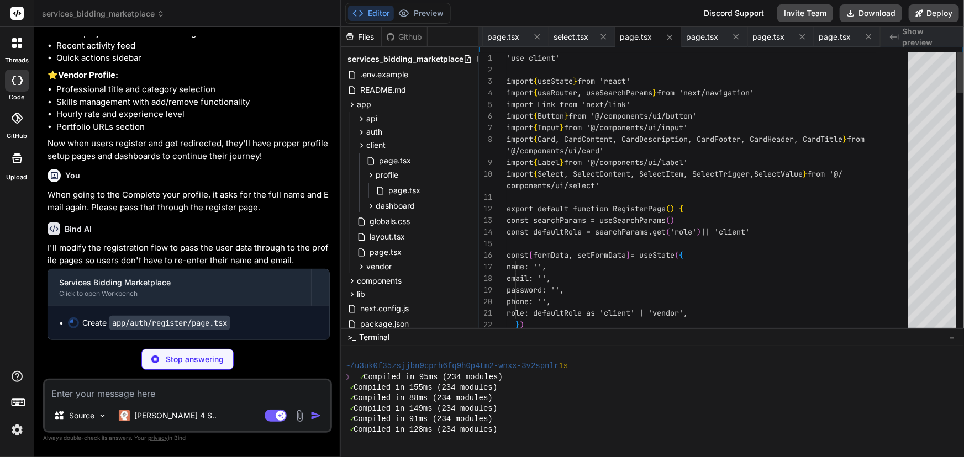
scroll to position [4133, 0]
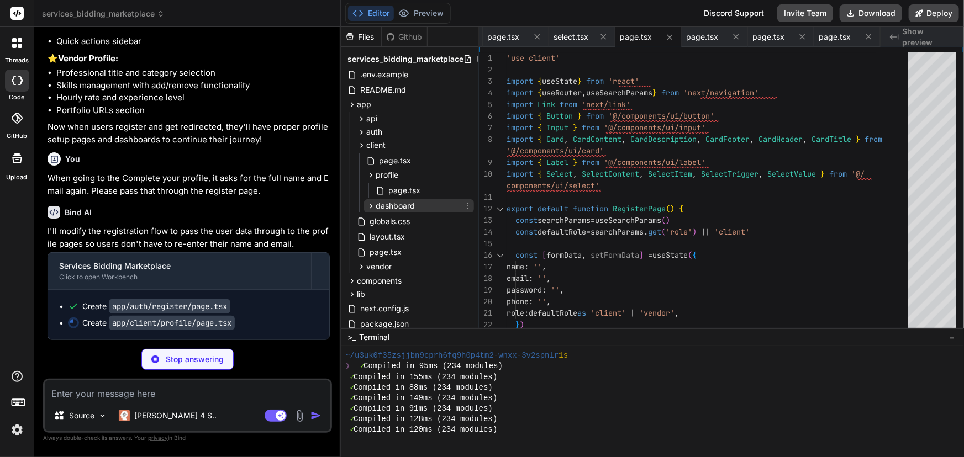
click at [390, 203] on span "dashboard" at bounding box center [395, 206] width 39 height 11
click at [400, 221] on span "page.tsx" at bounding box center [404, 221] width 34 height 13
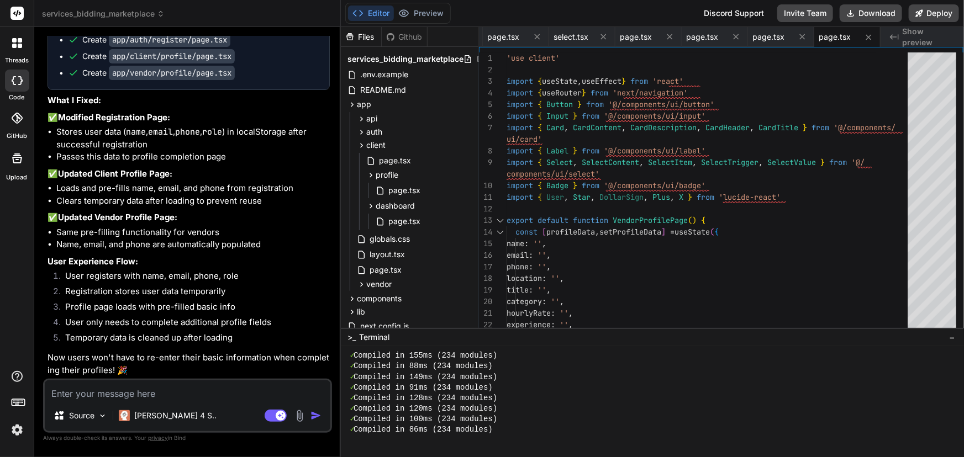
scroll to position [18203, 0]
click at [205, 394] on textarea at bounding box center [188, 391] width 286 height 20
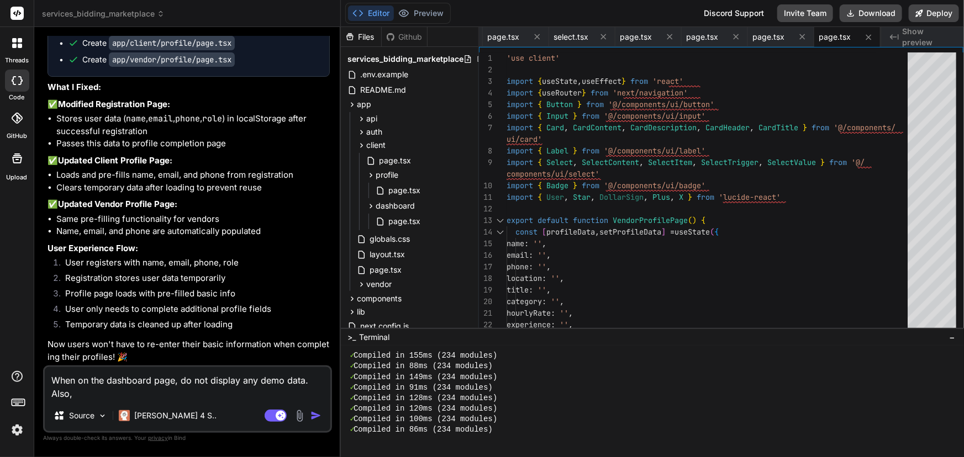
click at [176, 397] on textarea "When on the dashboard page, do not display any demo data. Also," at bounding box center [188, 383] width 286 height 33
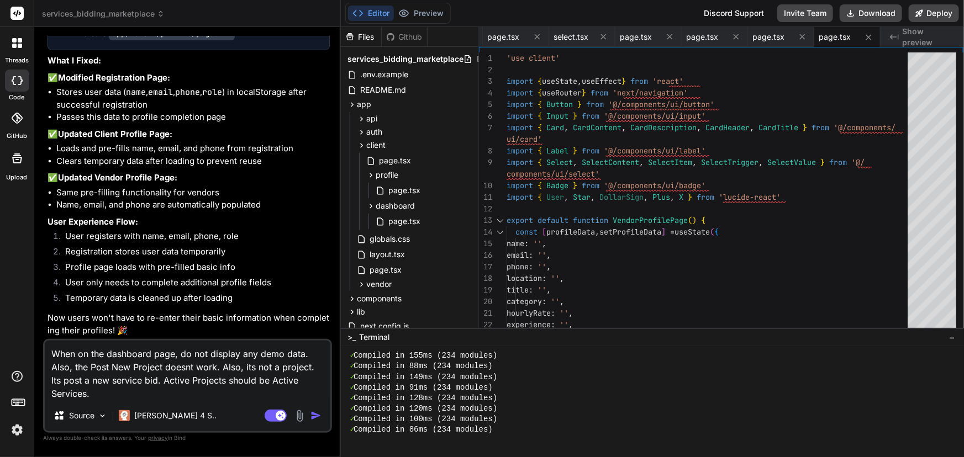
paste textarea "[URL]"
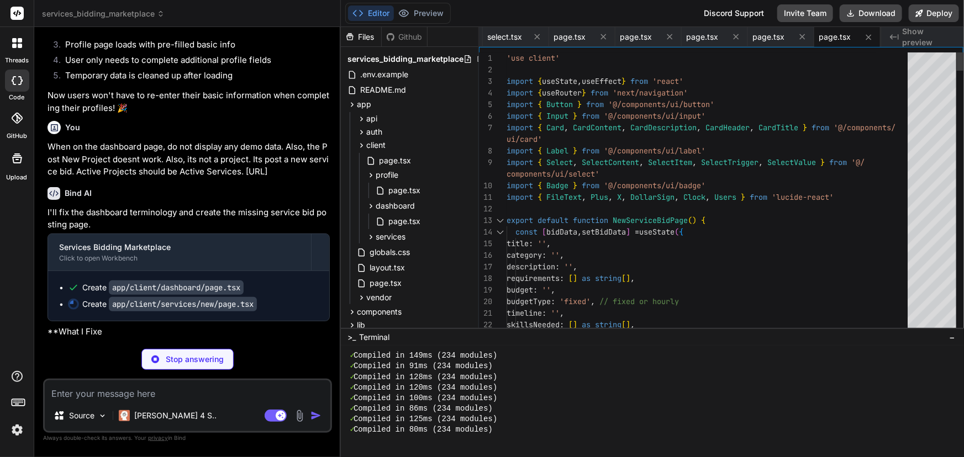
scroll to position [4186, 0]
